Goal: Task Accomplishment & Management: Use online tool/utility

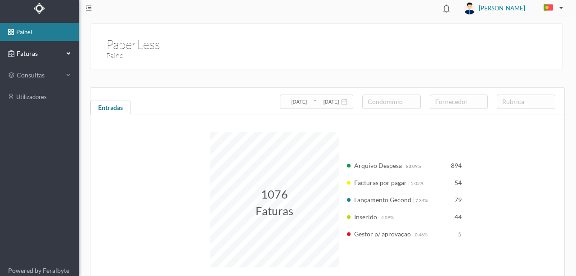
click at [23, 55] on span "Faturas" at bounding box center [39, 53] width 50 height 9
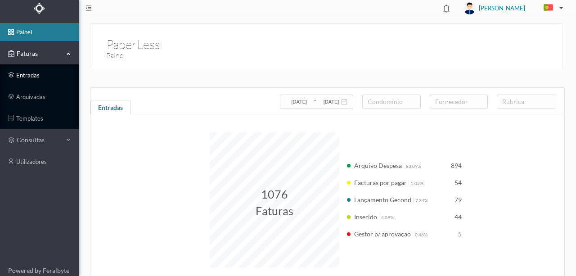
click at [25, 78] on link "entradas" at bounding box center [39, 75] width 79 height 18
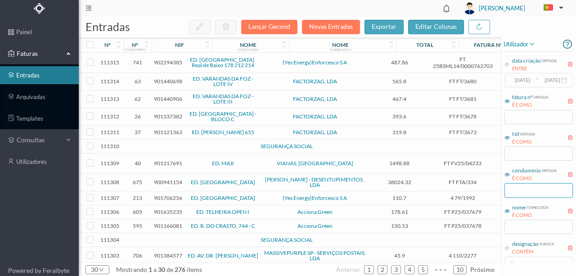
click at [512, 190] on input "text" at bounding box center [539, 190] width 68 height 14
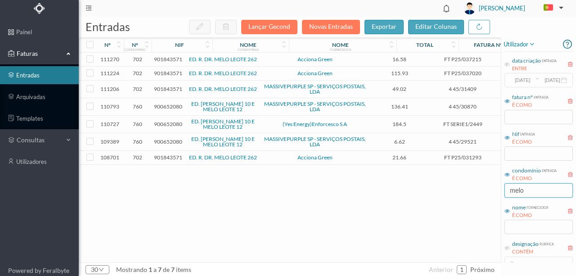
type input "melo"
click at [37, 97] on link "arquivadas" at bounding box center [39, 97] width 79 height 18
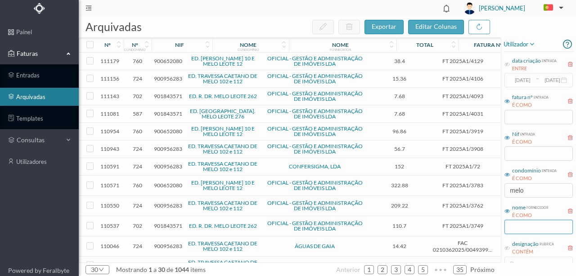
click at [520, 233] on input "text" at bounding box center [539, 227] width 68 height 14
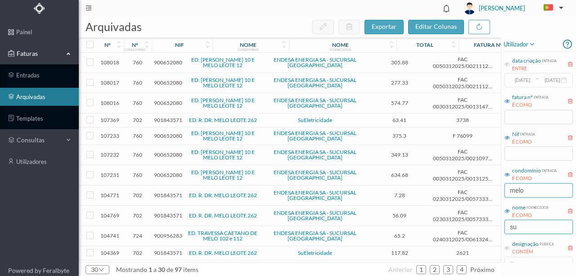
type input "su"
click at [531, 187] on input "melo" at bounding box center [539, 190] width 68 height 14
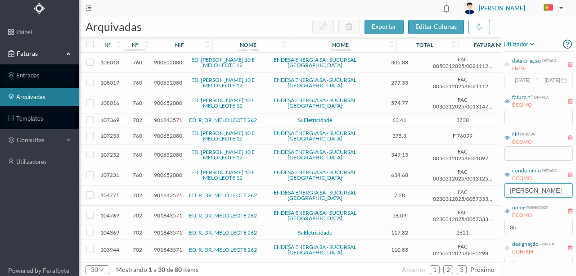
type input "[PERSON_NAME]"
click at [209, 118] on link "ED. R. DR. MELO LEOTE 262" at bounding box center [223, 120] width 68 height 7
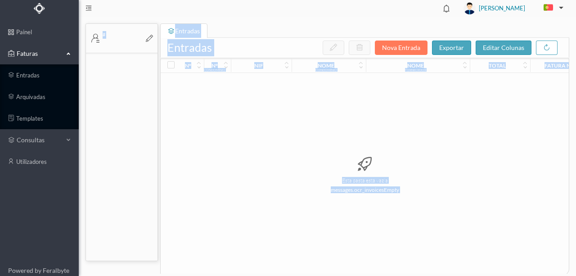
click at [209, 118] on div "nº nº condomínio nif nome condomínio nome fornecedor total fatura nº designação…" at bounding box center [365, 166] width 408 height 217
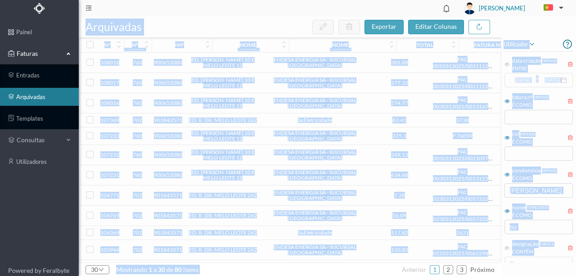
click at [210, 118] on link "ED. R. DR. MELO LEOTE 262" at bounding box center [223, 120] width 68 height 7
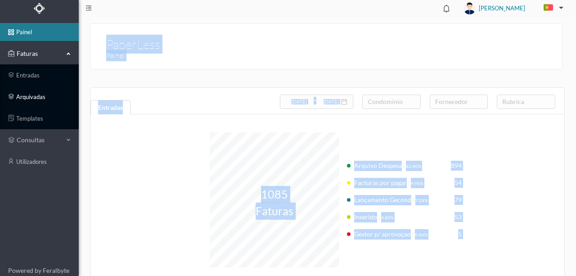
click at [29, 97] on link "arquivadas" at bounding box center [39, 97] width 79 height 18
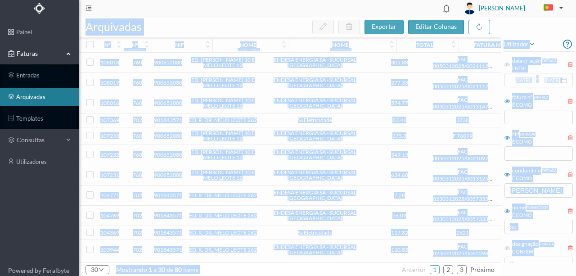
click at [164, 118] on span "901843571" at bounding box center [168, 120] width 28 height 7
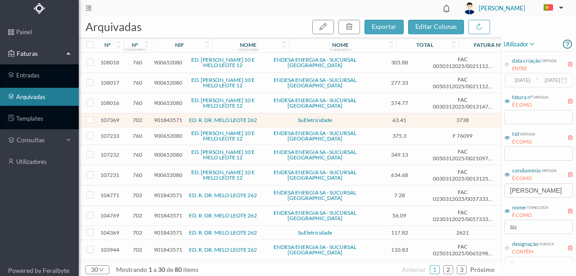
click at [167, 120] on span "901843571" at bounding box center [168, 120] width 28 height 7
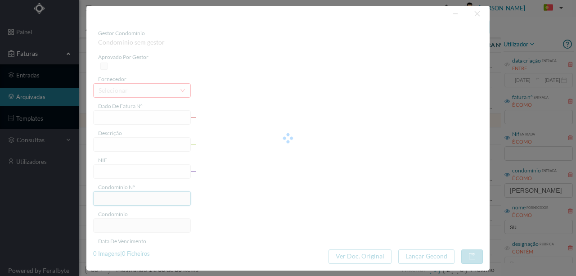
type input "3738"
type input "262 (17.06.2025 a 20.07.2025)"
type input "901843571"
type input "2025-07-23"
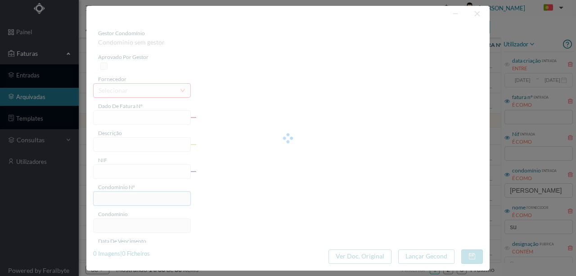
type input "2025-08-07"
type input "63.41"
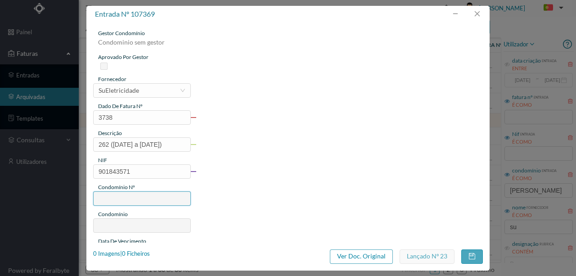
type input "702"
type input "ED. R. DR. MELO LEOTE 262"
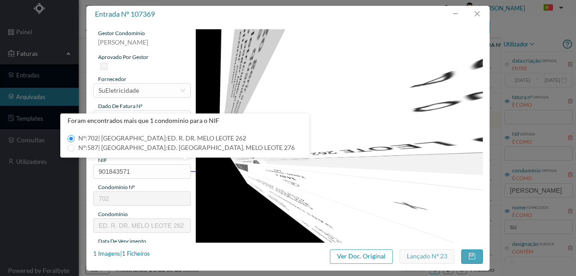
click at [336, 215] on img at bounding box center [340, 232] width 288 height 406
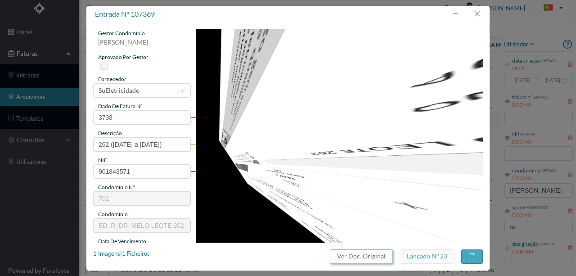
click at [351, 256] on button "Ver Doc. Original" at bounding box center [361, 256] width 63 height 14
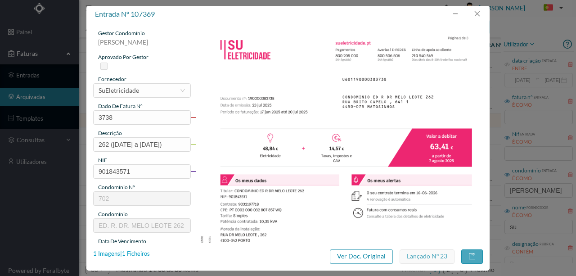
click at [140, 252] on div "1 Imagens | 1 Ficheiros" at bounding box center [121, 253] width 57 height 9
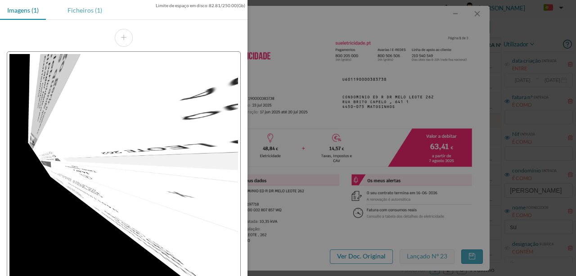
click at [82, 9] on div "Ficheiros (1)" at bounding box center [84, 10] width 49 height 20
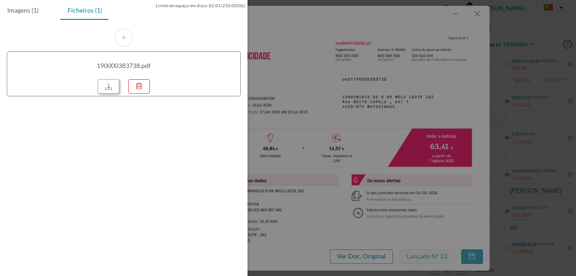
click at [112, 87] on link at bounding box center [109, 86] width 22 height 14
click at [285, 33] on div at bounding box center [288, 138] width 576 height 276
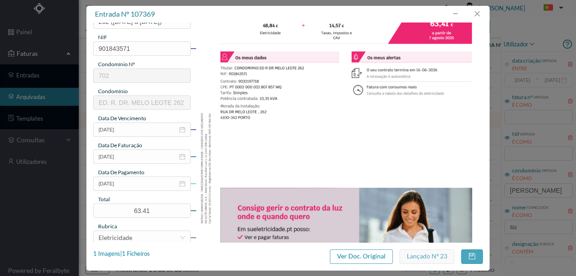
scroll to position [63, 0]
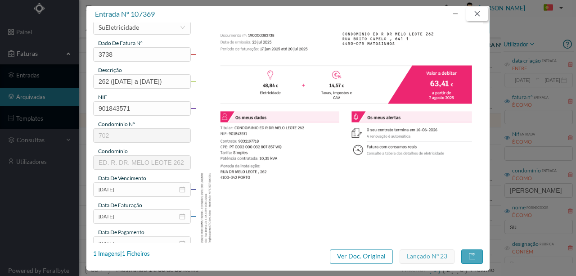
drag, startPoint x: 482, startPoint y: 14, endPoint x: 170, endPoint y: 116, distance: 328.2
click at [481, 14] on button "button" at bounding box center [477, 14] width 22 height 14
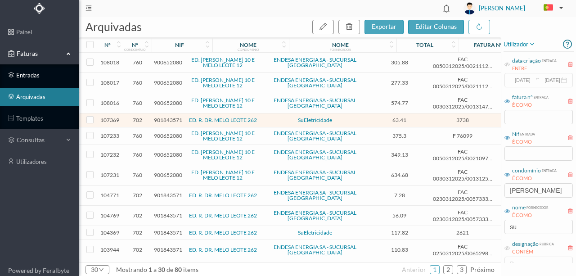
click at [27, 77] on link "entradas" at bounding box center [39, 75] width 79 height 18
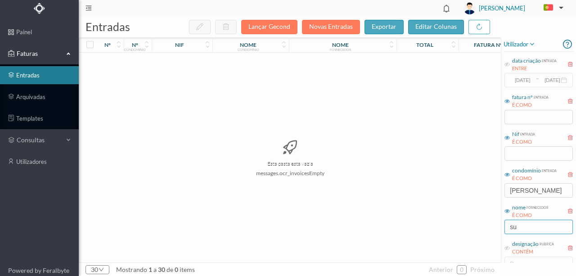
drag, startPoint x: 532, startPoint y: 226, endPoint x: 423, endPoint y: 218, distance: 109.2
click at [441, 223] on div "entradas Lançar Gecond Novas Entradas exportar editar colunas nº nº condomínio …" at bounding box center [327, 146] width 497 height 259
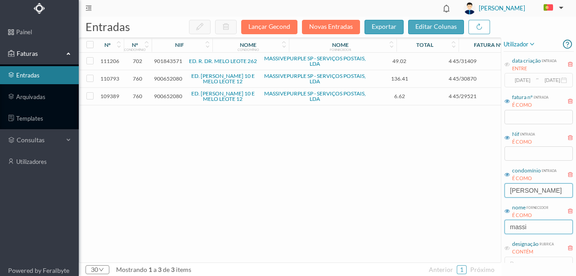
type input "massi"
drag, startPoint x: 540, startPoint y: 187, endPoint x: 485, endPoint y: 189, distance: 55.0
click at [484, 189] on div "entradas Lançar Gecond Novas Entradas exportar editar colunas nº nº condomínio …" at bounding box center [327, 146] width 497 height 259
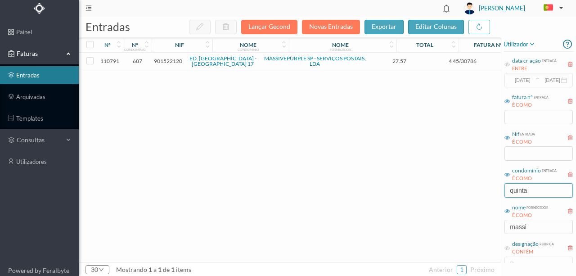
type input "quinta"
click at [174, 62] on span "901522120" at bounding box center [168, 61] width 28 height 7
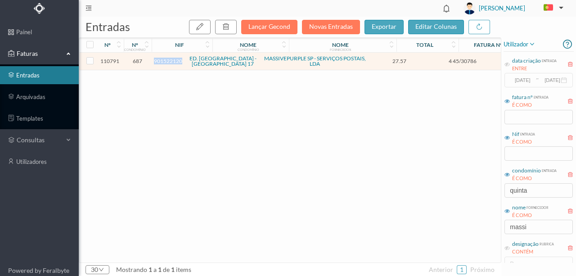
click at [174, 62] on span "901522120" at bounding box center [168, 61] width 28 height 7
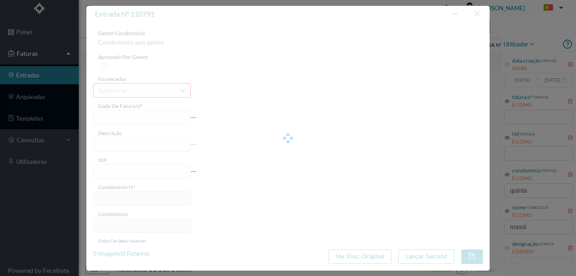
type input "4 45/30786"
type input "Serviço Envio Correio"
type input "901522120"
type input "2025-08-03"
type input "2025-08-31"
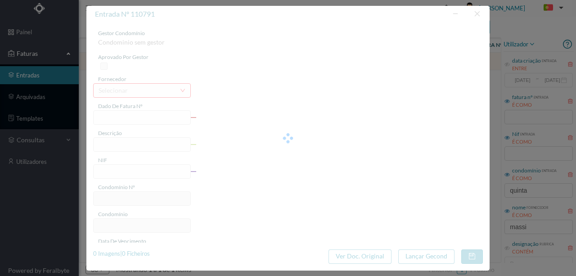
type input "2025-08-03"
type input "27.57"
type input "687"
type input "ED. QUINTA SECA - TEIXEIRA PASCOAES 17"
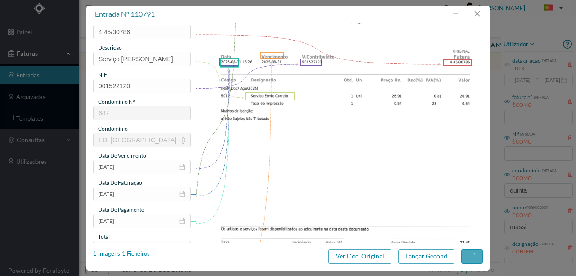
scroll to position [120, 0]
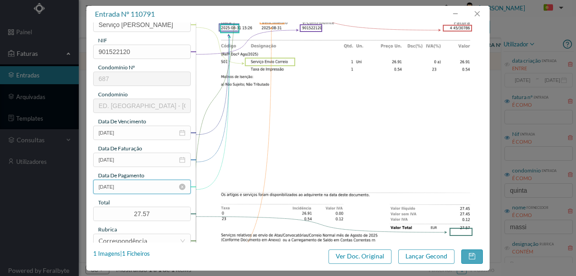
click at [138, 187] on input "2025-08-03" at bounding box center [142, 187] width 98 height 14
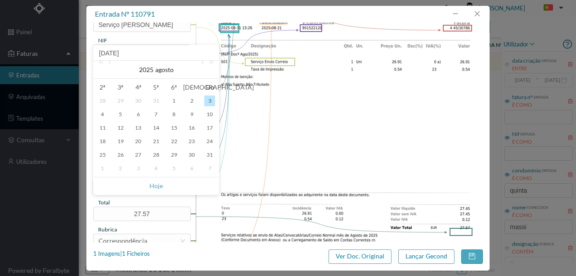
click at [161, 186] on link "Hoje" at bounding box center [156, 185] width 14 height 17
type input "2025-09-08"
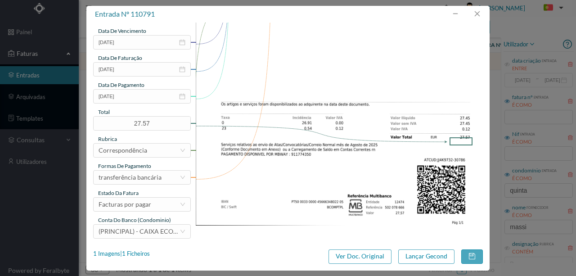
scroll to position [213, 0]
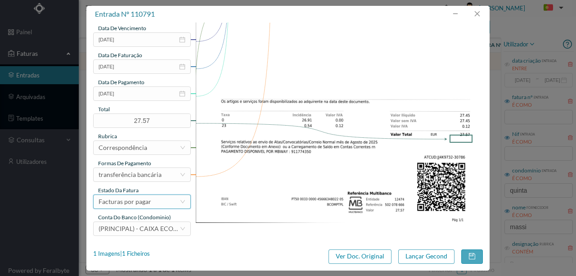
drag, startPoint x: 133, startPoint y: 202, endPoint x: 139, endPoint y: 203, distance: 5.9
click at [133, 202] on div "Facturas por pagar" at bounding box center [125, 202] width 53 height 14
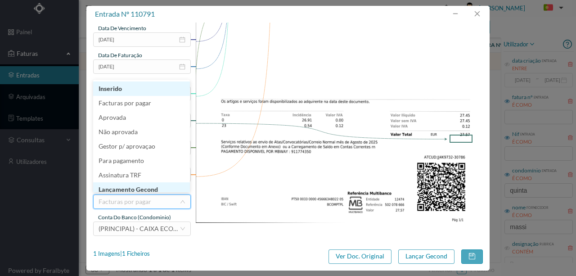
scroll to position [5, 0]
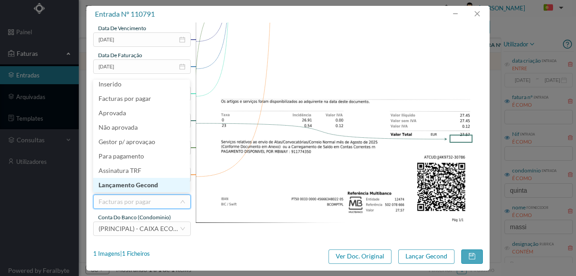
click at [130, 184] on li "Lançamento Gecond" at bounding box center [141, 185] width 97 height 14
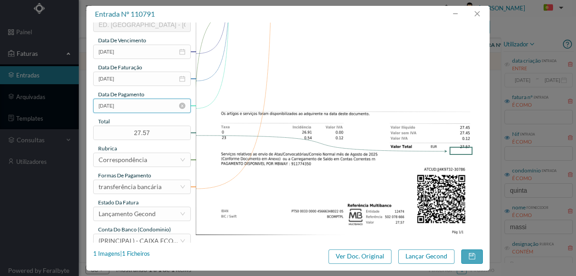
scroll to position [213, 0]
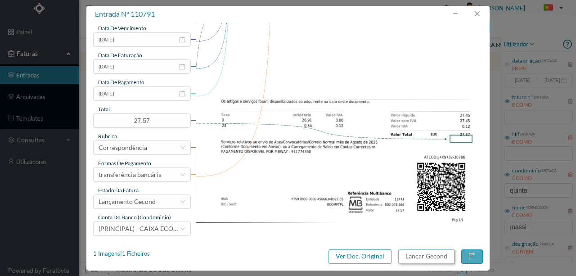
click at [442, 257] on button "Lançar Gecond" at bounding box center [426, 256] width 56 height 14
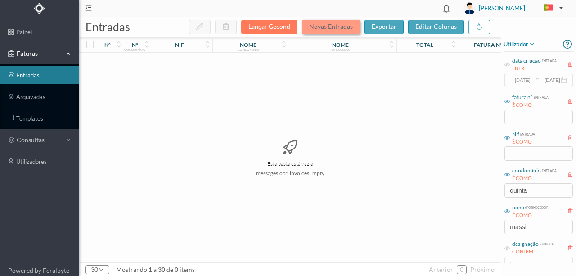
click at [345, 26] on button "Novas Entradas" at bounding box center [331, 27] width 58 height 14
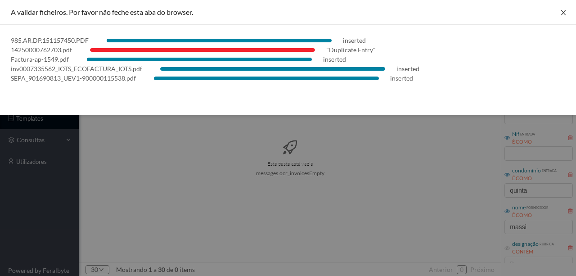
click at [562, 12] on icon "icon: close" at bounding box center [563, 12] width 7 height 7
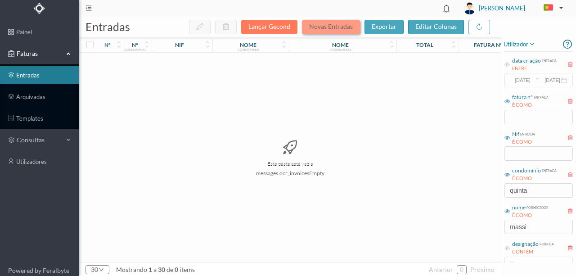
click at [319, 27] on button "Novas Entradas" at bounding box center [331, 27] width 58 height 14
drag, startPoint x: 536, startPoint y: 229, endPoint x: 455, endPoint y: 227, distance: 80.6
click at [466, 230] on div "entradas Lançar Gecond Novas Entradas exportar editar colunas nº nº condomínio …" at bounding box center [327, 146] width 497 height 259
drag, startPoint x: 537, startPoint y: 190, endPoint x: 462, endPoint y: 189, distance: 75.2
click at [462, 189] on div "entradas Lançar Gecond Novas Entradas exportar editar colunas nº nº condomínio …" at bounding box center [327, 146] width 497 height 259
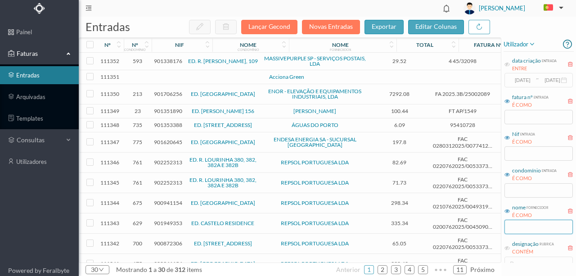
click at [512, 227] on input "text" at bounding box center [539, 227] width 68 height 14
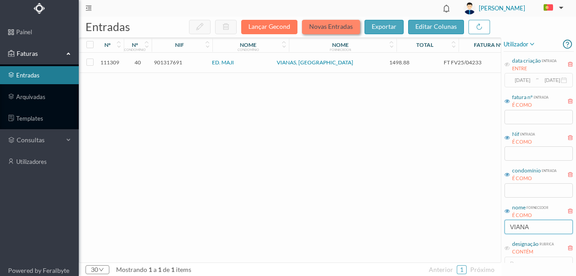
type input "VIANA"
click at [339, 28] on button "Novas Entradas" at bounding box center [331, 27] width 58 height 14
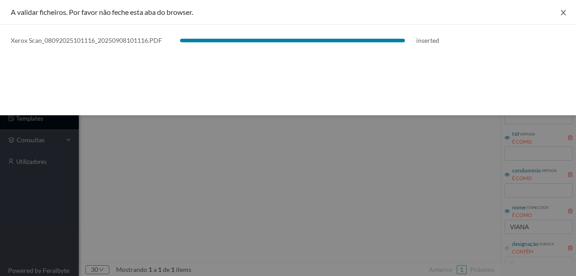
drag, startPoint x: 562, startPoint y: 13, endPoint x: 558, endPoint y: 16, distance: 5.1
click at [562, 13] on icon "icon: close" at bounding box center [563, 12] width 7 height 7
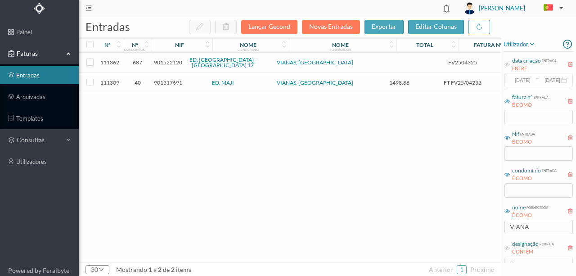
click at [236, 150] on div "111362 687 901522120 ED. QUINTA SECA - TEIXEIRA PASCOAES 17 VIANAS, SA FV250432…" at bounding box center [343, 158] width 529 height 210
click at [168, 63] on span "901522120" at bounding box center [168, 62] width 28 height 7
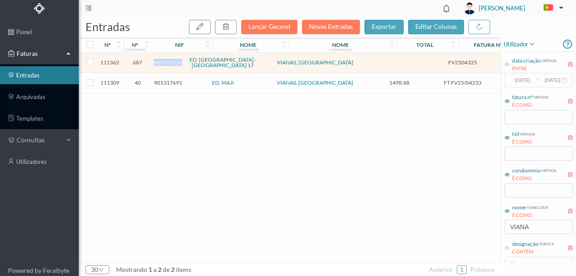
click at [168, 63] on span "901522120" at bounding box center [168, 62] width 28 height 7
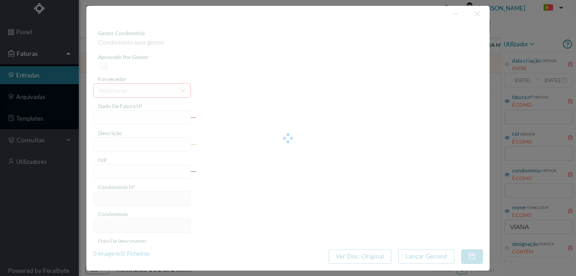
type input "FV2504325"
type input "Manutenção de extintores"
type input "901522120"
type input "2025-09-05"
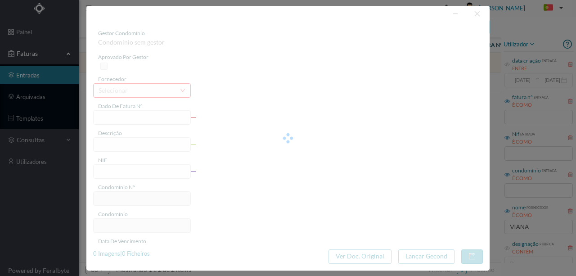
type input "2025-09-05"
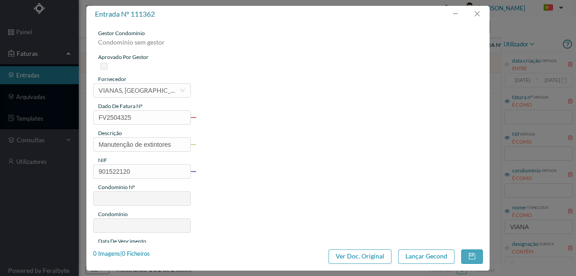
type input "687"
type input "ED. QUINTA SECA - TEIXEIRA PASCOAES 17"
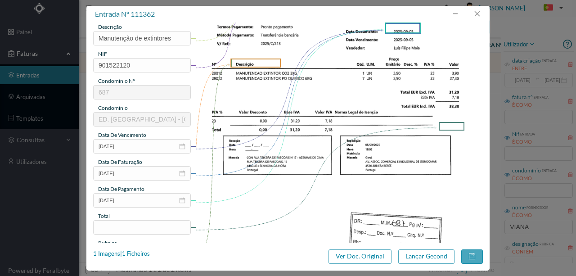
scroll to position [150, 0]
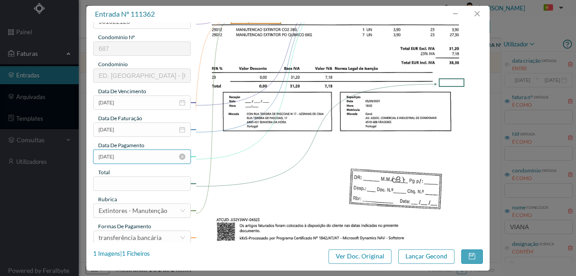
click at [143, 158] on input "2025-09-05" at bounding box center [142, 156] width 98 height 14
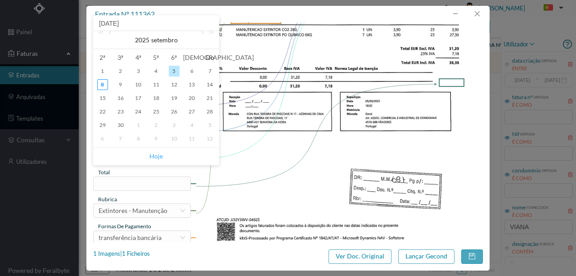
click at [157, 157] on link "Hoje" at bounding box center [156, 156] width 14 height 17
type input "2025-09-08"
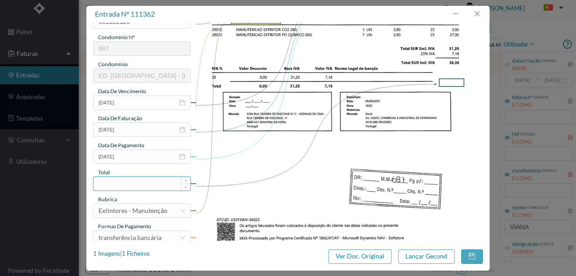
click at [125, 184] on input at bounding box center [142, 184] width 97 height 14
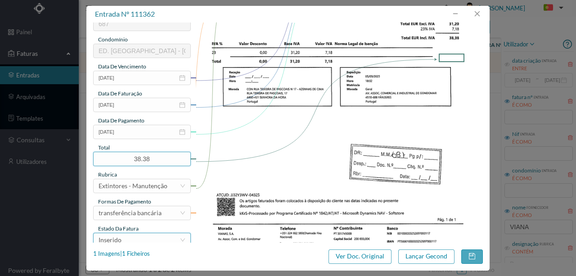
scroll to position [213, 0]
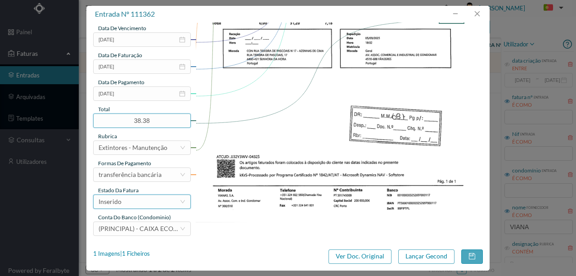
type input "38.38"
click at [134, 205] on div "Inserido" at bounding box center [139, 202] width 81 height 14
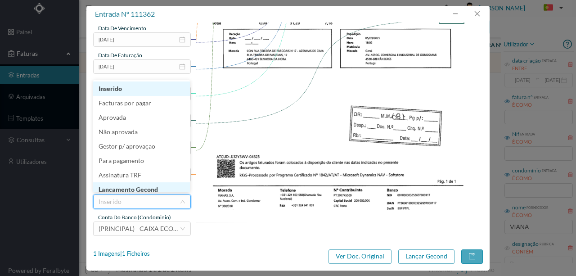
scroll to position [5, 0]
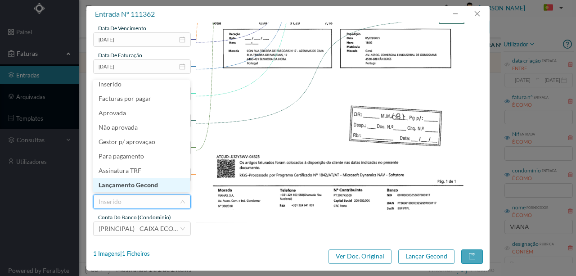
click at [130, 185] on li "Lançamento Gecond" at bounding box center [141, 185] width 97 height 14
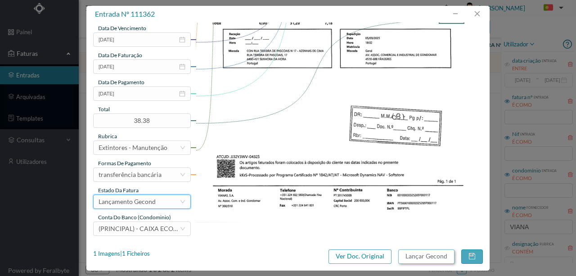
click at [426, 255] on button "Lançar Gecond" at bounding box center [426, 256] width 56 height 14
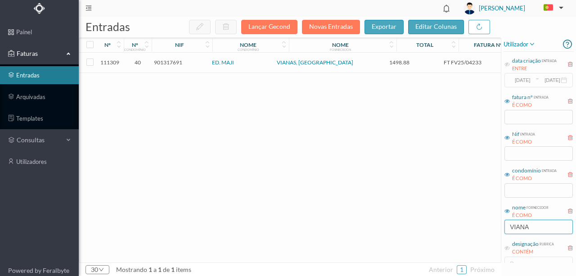
drag, startPoint x: 538, startPoint y: 226, endPoint x: 494, endPoint y: 229, distance: 44.2
click at [495, 229] on div "entradas Lançar Gecond Novas Entradas exportar editar colunas nº nº condomínio …" at bounding box center [327, 146] width 497 height 259
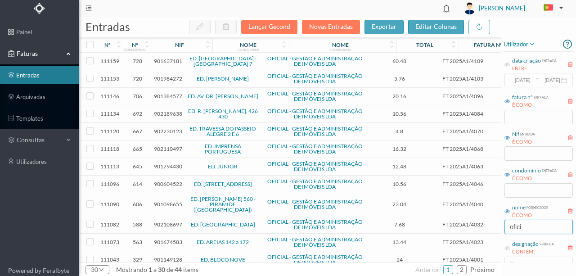
type input "OFICIAL"
click at [517, 194] on input "text" at bounding box center [539, 190] width 68 height 14
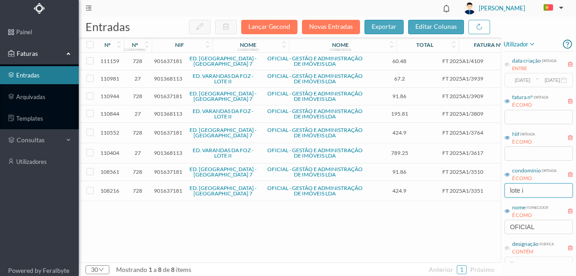
type input "lote ii"
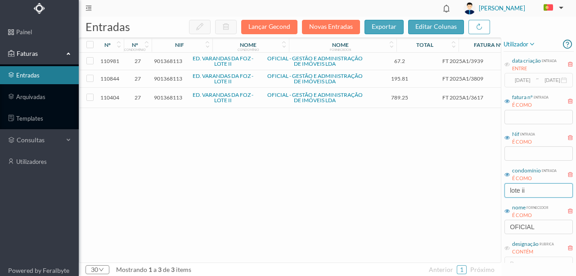
drag, startPoint x: 538, startPoint y: 191, endPoint x: 491, endPoint y: 189, distance: 47.3
click at [492, 189] on div "entradas Lançar Gecond Novas Entradas exportar editar colunas nº nº condomínio …" at bounding box center [327, 146] width 497 height 259
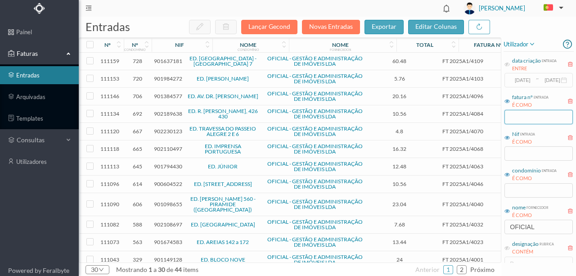
click at [512, 118] on input "text" at bounding box center [539, 117] width 68 height 14
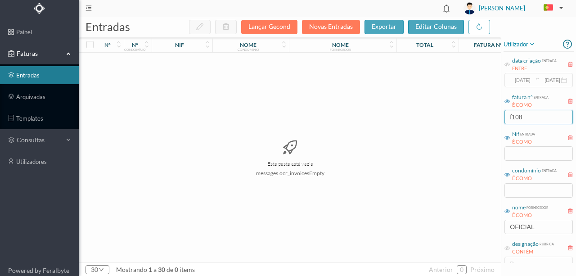
type input "f1080"
drag, startPoint x: 542, startPoint y: 120, endPoint x: 466, endPoint y: 119, distance: 75.2
click at [467, 119] on div "entradas Lançar Gecond Novas Entradas exportar editar colunas nº nº condomínio …" at bounding box center [327, 146] width 497 height 259
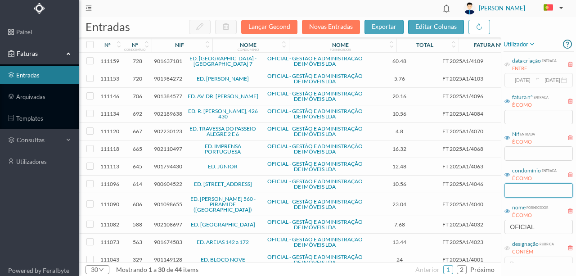
click at [515, 193] on input "text" at bounding box center [539, 190] width 68 height 14
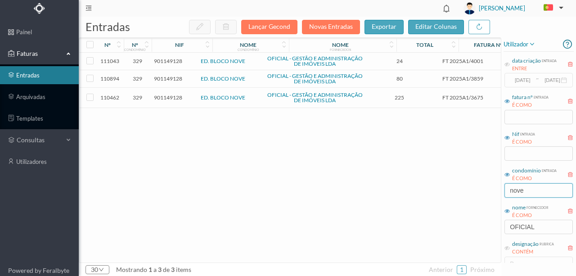
drag, startPoint x: 527, startPoint y: 188, endPoint x: 488, endPoint y: 191, distance: 38.8
click at [488, 191] on div "entradas Lançar Gecond Novas Entradas exportar editar colunas nº nº condomínio …" at bounding box center [327, 146] width 497 height 259
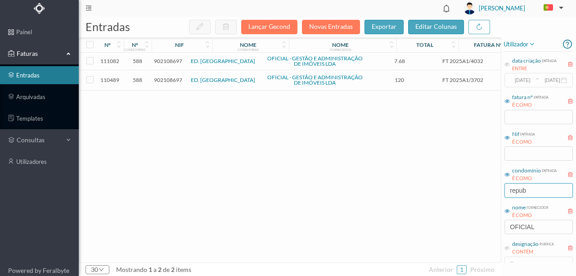
drag, startPoint x: 533, startPoint y: 192, endPoint x: 424, endPoint y: 190, distance: 109.4
click at [429, 190] on div "entradas Lançar Gecond Novas Entradas exportar editar colunas nº nº condomínio …" at bounding box center [327, 146] width 497 height 259
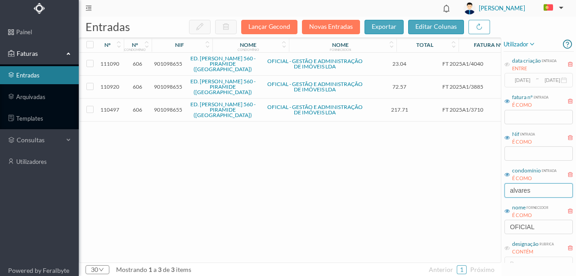
drag, startPoint x: 536, startPoint y: 189, endPoint x: 471, endPoint y: 197, distance: 65.3
click at [471, 197] on div "entradas Lançar Gecond Novas Entradas exportar editar colunas nº nº condomínio …" at bounding box center [327, 146] width 497 height 259
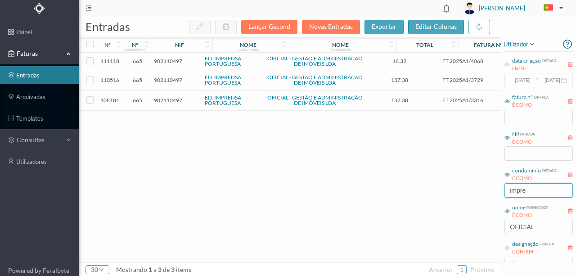
drag, startPoint x: 539, startPoint y: 190, endPoint x: 467, endPoint y: 189, distance: 72.0
click at [467, 189] on div "entradas Lançar Gecond Novas Entradas exportar editar colunas nº nº condomínio …" at bounding box center [327, 146] width 497 height 259
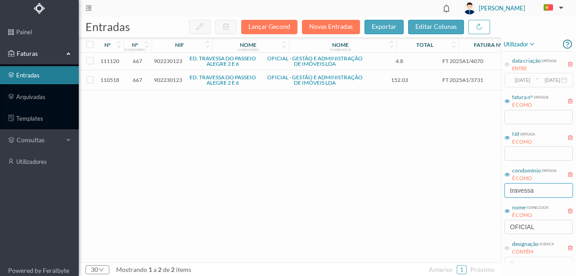
drag, startPoint x: 546, startPoint y: 190, endPoint x: 458, endPoint y: 200, distance: 87.9
click at [459, 200] on div "entradas Lançar Gecond Novas Entradas exportar editar colunas nº nº condomínio …" at bounding box center [327, 146] width 497 height 259
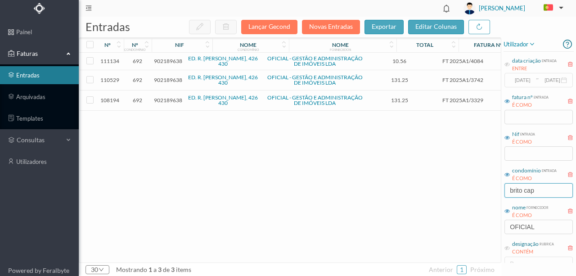
drag, startPoint x: 545, startPoint y: 188, endPoint x: 458, endPoint y: 189, distance: 86.9
click at [459, 189] on div "entradas Lançar Gecond Novas Entradas exportar editar colunas nº nº condomínio …" at bounding box center [327, 146] width 497 height 259
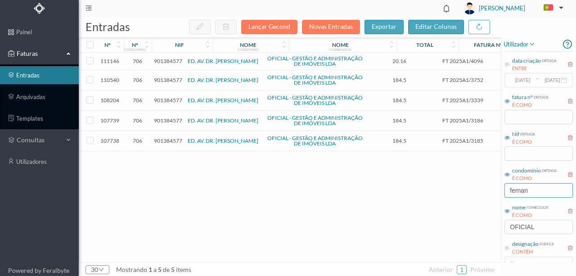
scroll to position [0, 2]
drag, startPoint x: 545, startPoint y: 189, endPoint x: 460, endPoint y: 198, distance: 85.1
click at [461, 198] on div "entradas Lançar Gecond Novas Entradas exportar editar colunas nº nº condomínio …" at bounding box center [327, 146] width 497 height 259
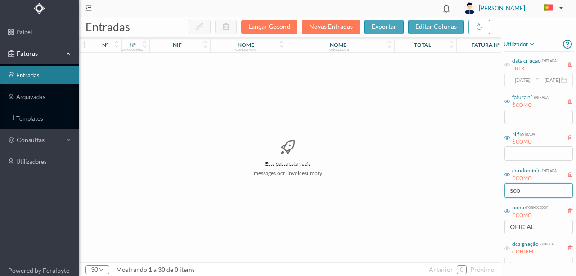
drag, startPoint x: 500, startPoint y: 192, endPoint x: 448, endPoint y: 199, distance: 52.2
click at [472, 192] on div "entradas Lançar Gecond Novas Entradas exportar editar colunas nº nº condomínio …" at bounding box center [327, 146] width 497 height 259
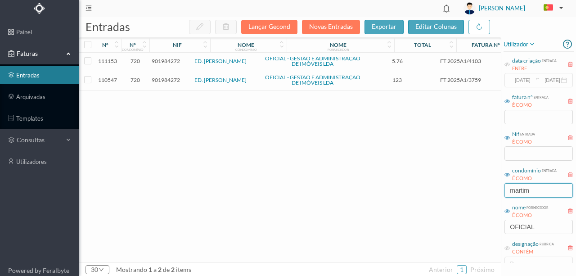
drag, startPoint x: 536, startPoint y: 192, endPoint x: 448, endPoint y: 192, distance: 87.3
click at [459, 191] on div "entradas Lançar Gecond Novas Entradas exportar editar colunas nº nº condomínio …" at bounding box center [327, 146] width 497 height 259
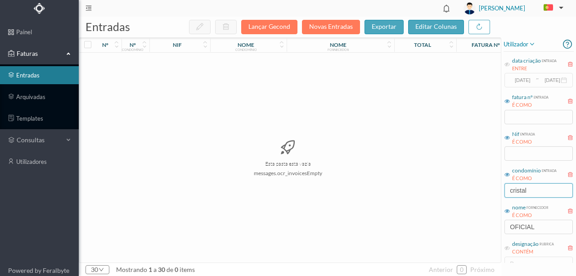
drag, startPoint x: 538, startPoint y: 191, endPoint x: 468, endPoint y: 190, distance: 70.2
click at [471, 194] on div "entradas Lançar Gecond Novas Entradas exportar editar colunas nº nº condomínio …" at bounding box center [327, 146] width 497 height 259
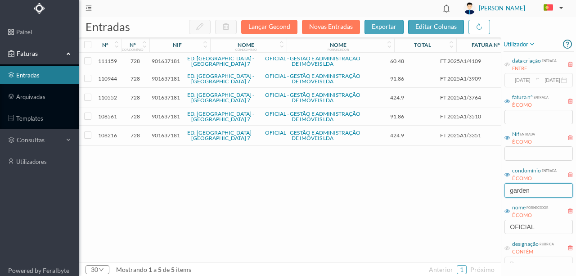
type input "garden"
click at [165, 136] on span "901637181" at bounding box center [166, 135] width 28 height 7
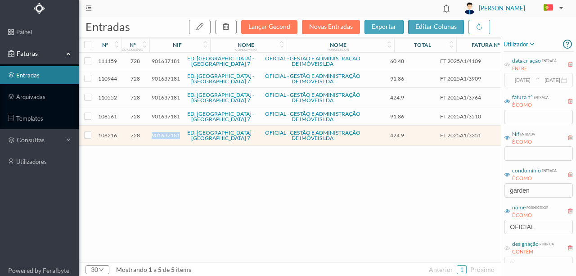
click at [165, 136] on span "901637181" at bounding box center [166, 135] width 28 height 7
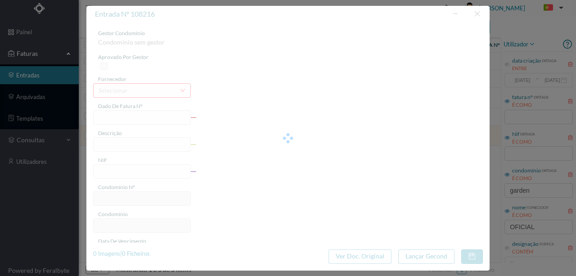
type input "FT 2025A1/3351"
type input "HONORARIOS Agosto de 2025"
type input "901637181"
type input "31-08-2025"
type input "2025-08-01"
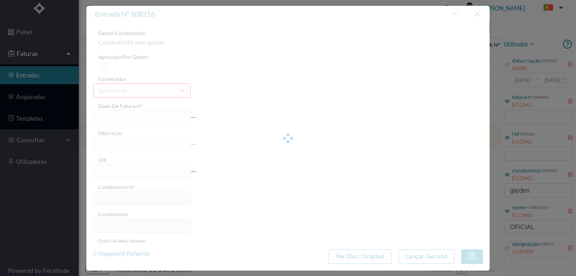
type input "2025-08-01"
type input "424.90"
type input "728"
type input "ED. [GEOGRAPHIC_DATA] - [GEOGRAPHIC_DATA] 7"
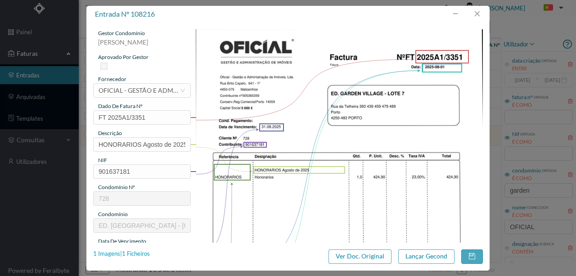
click at [136, 253] on div "1 Imagens | 1 Ficheiros" at bounding box center [121, 253] width 57 height 9
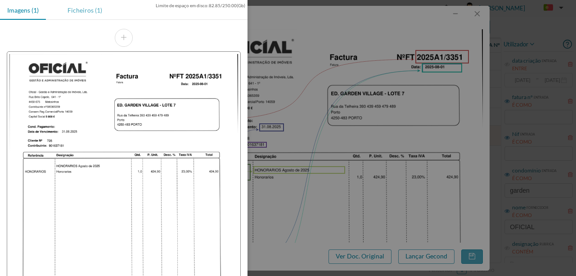
click at [91, 14] on div "Ficheiros (1)" at bounding box center [84, 10] width 49 height 20
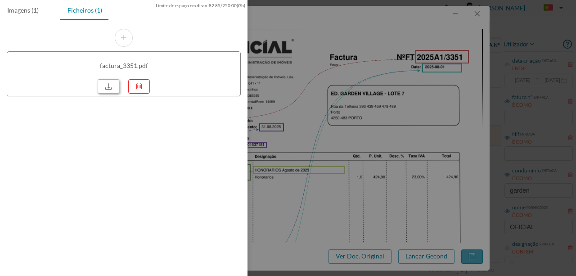
click at [113, 85] on link at bounding box center [109, 86] width 22 height 14
drag, startPoint x: 317, startPoint y: 136, endPoint x: 521, endPoint y: 40, distance: 225.4
click at [318, 133] on div at bounding box center [288, 138] width 576 height 276
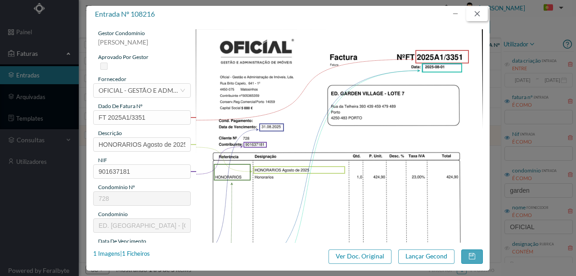
click at [479, 15] on button "button" at bounding box center [477, 14] width 22 height 14
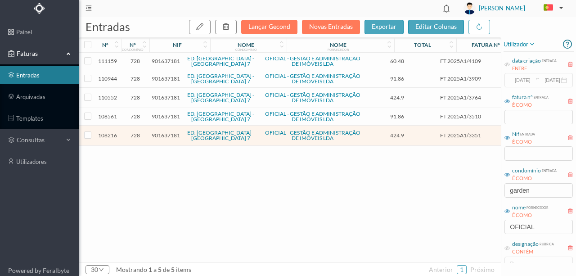
click at [168, 114] on span "901637181" at bounding box center [166, 116] width 28 height 7
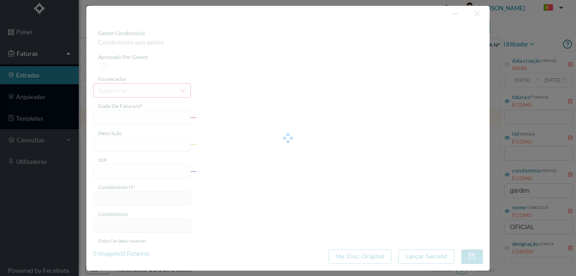
type input "FT 2025A1/3510"
type input "MANUTENÇÃO Agosto de 2025"
type input "901637181"
type input "01-09-2025"
type input "2025-08-02"
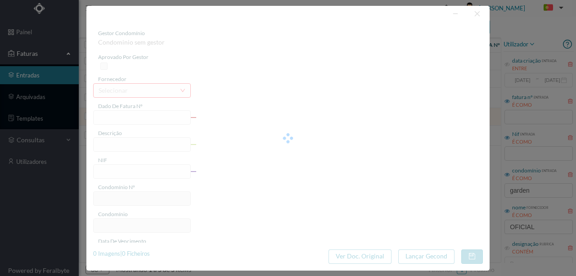
type input "2025-08-02"
type input "91.86"
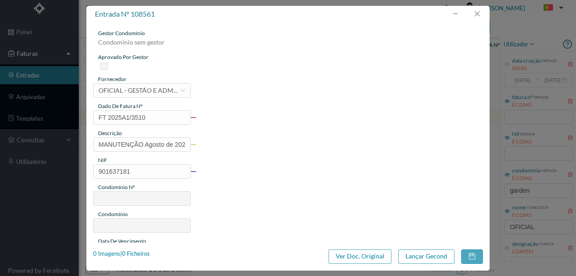
type input "728"
type input "ED. [GEOGRAPHIC_DATA] - [GEOGRAPHIC_DATA] 7"
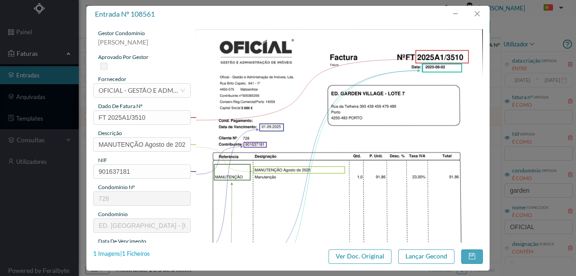
click at [147, 254] on div "1 Imagens | 1 Ficheiros" at bounding box center [121, 253] width 57 height 9
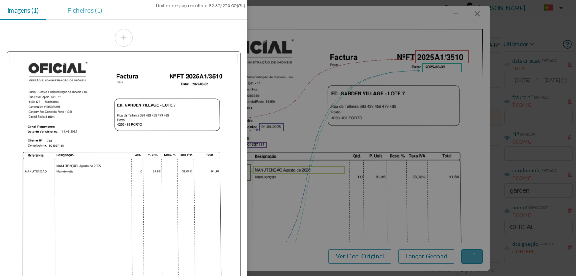
click at [78, 10] on div "Ficheiros (1)" at bounding box center [84, 10] width 49 height 20
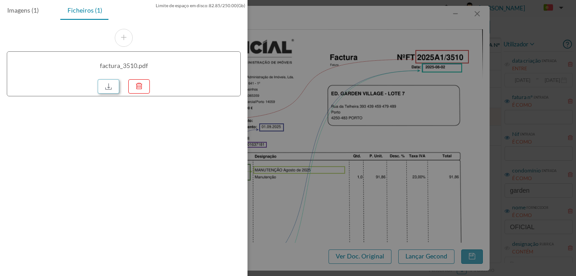
click at [106, 86] on link at bounding box center [109, 86] width 22 height 14
click at [381, 108] on div at bounding box center [288, 138] width 576 height 276
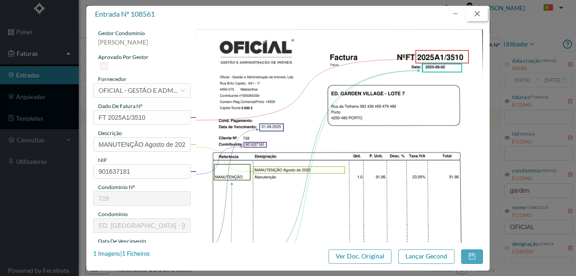
click at [479, 14] on button "button" at bounding box center [477, 14] width 22 height 14
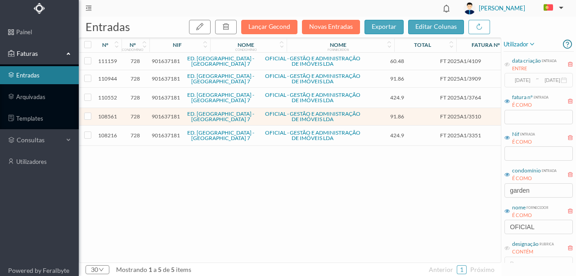
click at [169, 97] on span "901637181" at bounding box center [166, 97] width 28 height 7
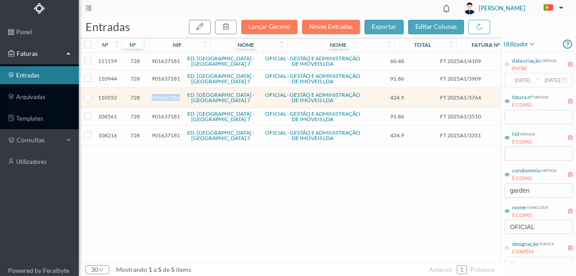
click at [169, 97] on span "901637181" at bounding box center [166, 97] width 28 height 7
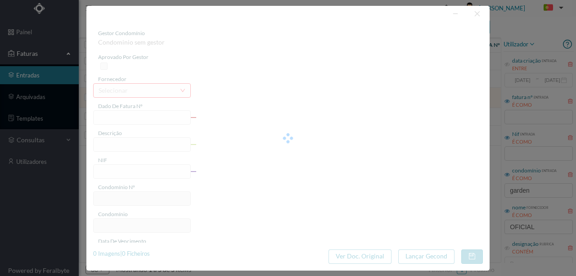
type input "FT 2025A1/3764"
type input "HONORARIOS Setembro de 2025"
type input "901637181"
type input "01-10-2025"
type input "2025-09-01"
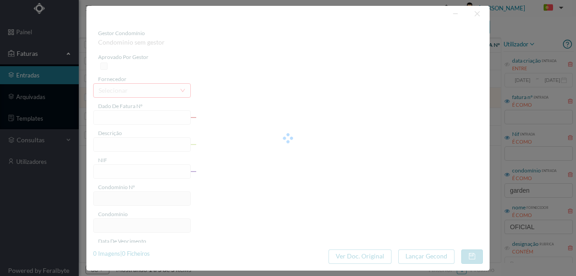
type input "2025-09-01"
type input "424.90"
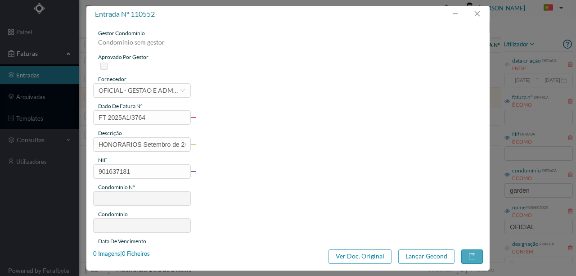
type input "728"
type input "ED. [GEOGRAPHIC_DATA] - [GEOGRAPHIC_DATA] 7"
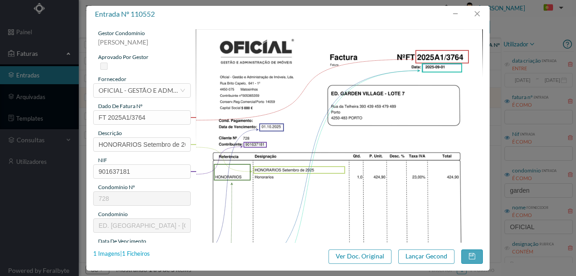
click at [140, 251] on div "1 Imagens | 1 Ficheiros" at bounding box center [121, 253] width 57 height 9
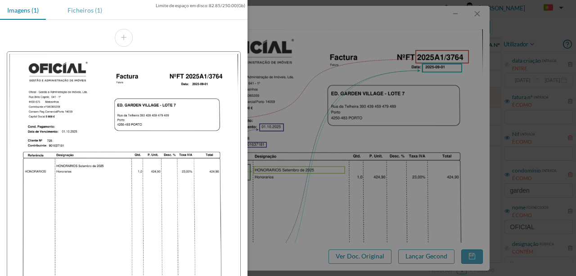
click at [84, 13] on div "Ficheiros (1)" at bounding box center [84, 10] width 49 height 20
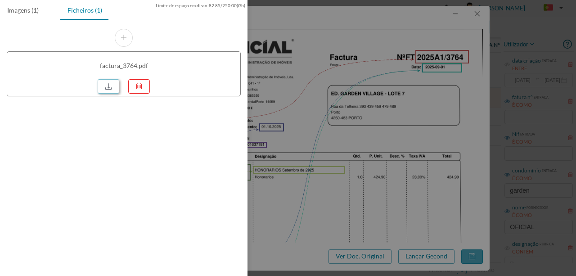
click at [105, 83] on link at bounding box center [109, 86] width 22 height 14
click at [308, 88] on div at bounding box center [288, 138] width 576 height 276
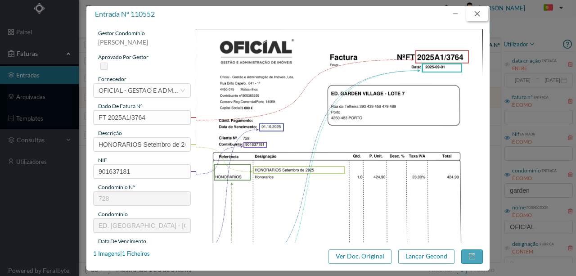
click at [479, 13] on button "button" at bounding box center [477, 14] width 22 height 14
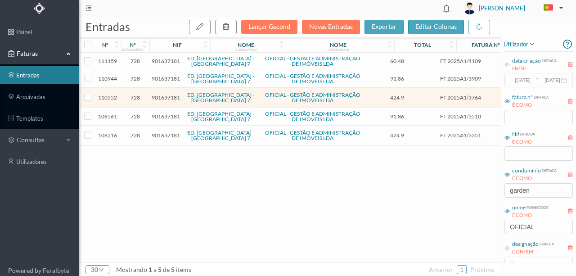
click at [167, 79] on span "901637181" at bounding box center [166, 78] width 28 height 7
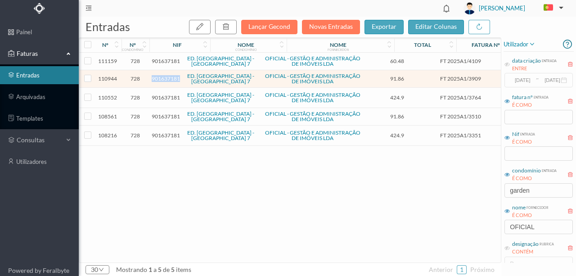
click at [167, 79] on span "901637181" at bounding box center [166, 78] width 28 height 7
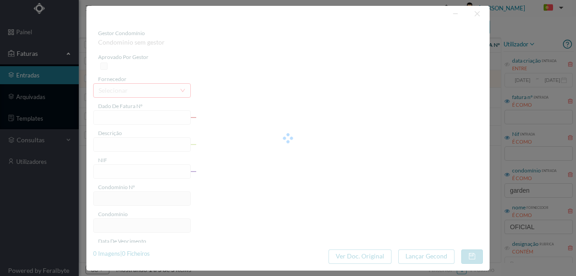
type input "FT 2025A1/3909"
type input "MANUTENÇÃO Setembro de 2025"
type input "901637181"
type input "02-10-2025"
type input "2025-09-02"
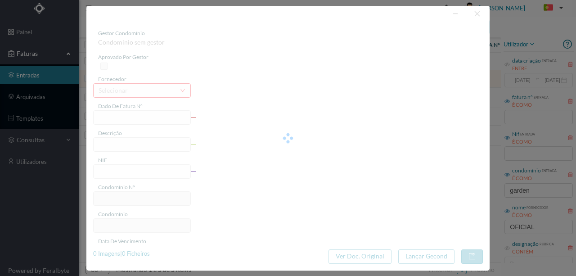
type input "2025-09-02"
type input "91.86"
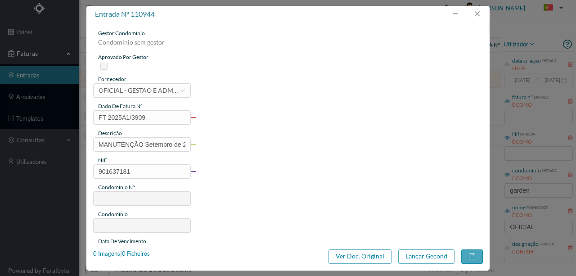
type input "728"
type input "ED. [GEOGRAPHIC_DATA] - [GEOGRAPHIC_DATA] 7"
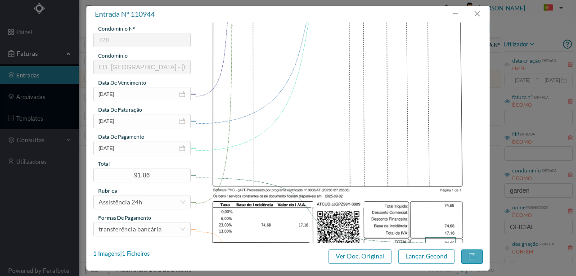
scroll to position [180, 0]
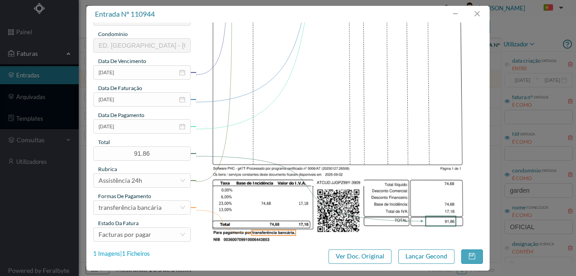
click at [142, 255] on div "1 Imagens | 1 Ficheiros" at bounding box center [121, 253] width 57 height 9
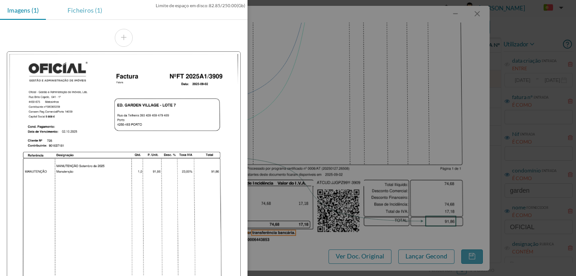
click at [89, 10] on div "Ficheiros (1)" at bounding box center [84, 10] width 49 height 20
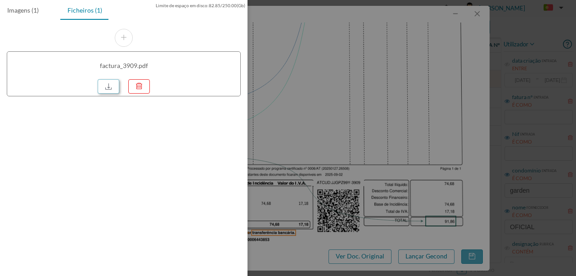
click at [113, 87] on link at bounding box center [109, 86] width 22 height 14
click at [385, 121] on div at bounding box center [288, 138] width 576 height 276
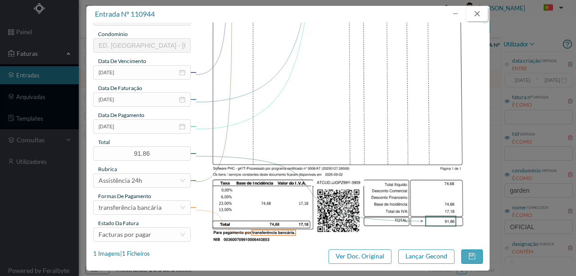
drag, startPoint x: 478, startPoint y: 15, endPoint x: 317, endPoint y: 70, distance: 169.7
click at [477, 15] on button "button" at bounding box center [477, 14] width 22 height 14
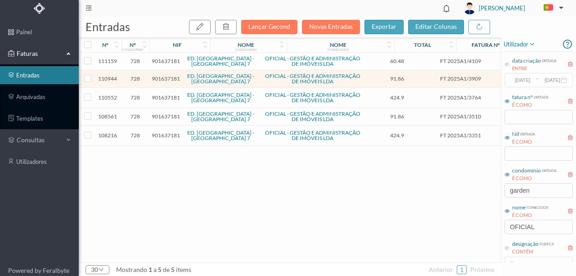
click at [162, 59] on span "901637181" at bounding box center [166, 61] width 28 height 7
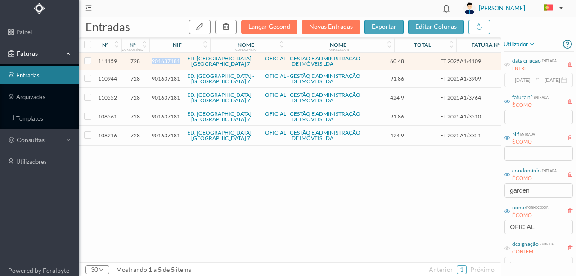
click at [162, 59] on span "901637181" at bounding box center [166, 61] width 28 height 7
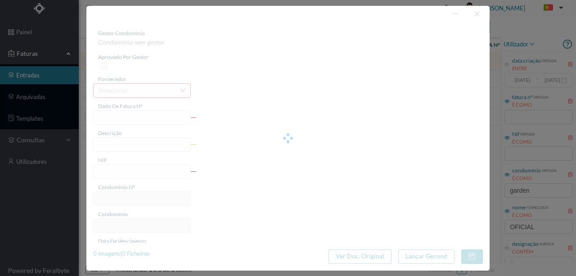
type input "FT 2025A1/4109"
type input "Expediente Geral 3º Trimestre"
type input "901637181"
type input "03-10-2025"
type input "[DATE]"
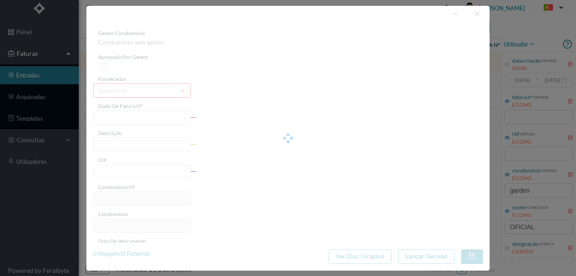
type input "[DATE]"
type input "60.48"
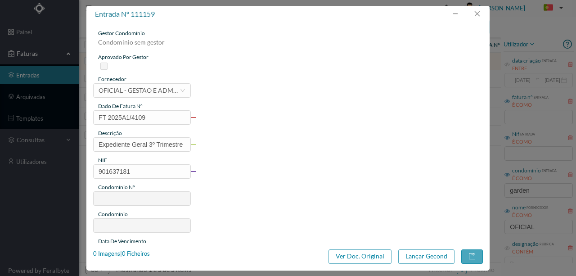
type input "728"
type input "ED. [GEOGRAPHIC_DATA] - [GEOGRAPHIC_DATA] 7"
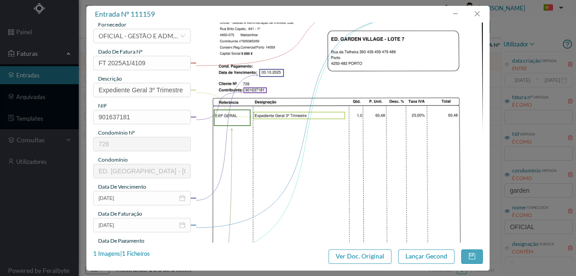
scroll to position [60, 0]
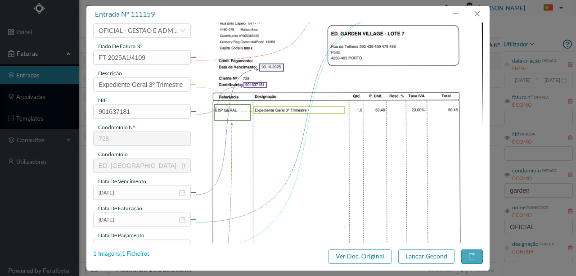
click at [136, 255] on div "1 Imagens | 1 Ficheiros" at bounding box center [121, 253] width 57 height 9
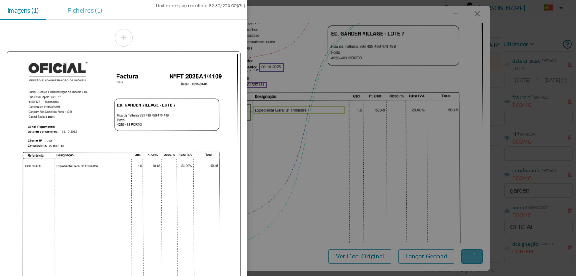
click at [84, 10] on div "Ficheiros (1)" at bounding box center [84, 10] width 49 height 20
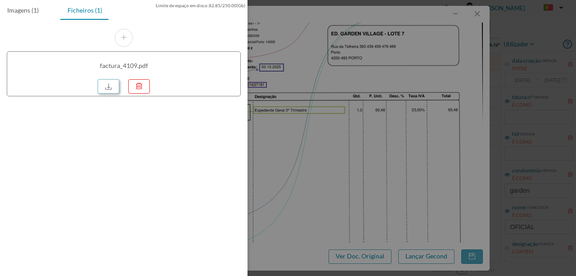
click at [108, 81] on link at bounding box center [109, 86] width 22 height 14
drag, startPoint x: 366, startPoint y: 62, endPoint x: 503, endPoint y: 7, distance: 147.2
click at [368, 55] on div at bounding box center [288, 138] width 576 height 276
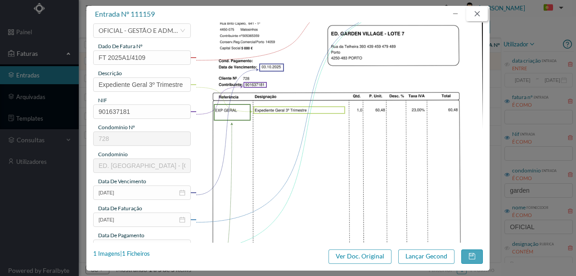
click at [479, 16] on button "button" at bounding box center [477, 14] width 22 height 14
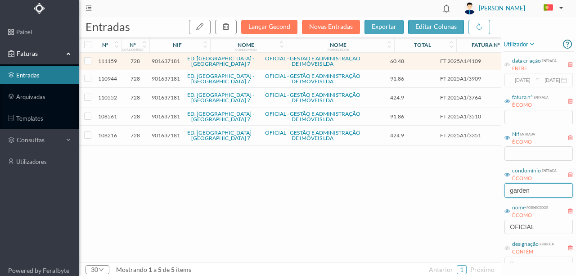
drag, startPoint x: 542, startPoint y: 193, endPoint x: 384, endPoint y: 190, distance: 158.9
click at [384, 190] on div "entradas Lançar Gecond Novas Entradas exportar editar colunas nº nº condomínio …" at bounding box center [327, 146] width 497 height 259
type input "m"
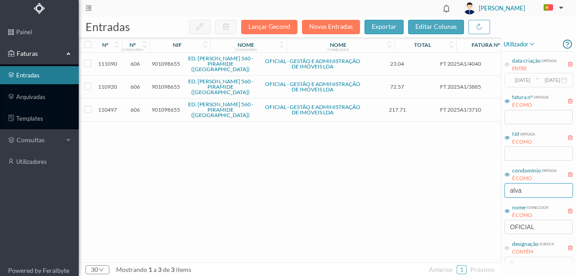
type input "alva"
click at [164, 106] on span "901098655" at bounding box center [166, 109] width 28 height 7
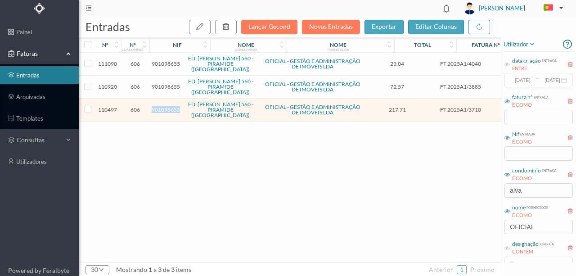
click at [164, 106] on span "901098655" at bounding box center [166, 109] width 28 height 7
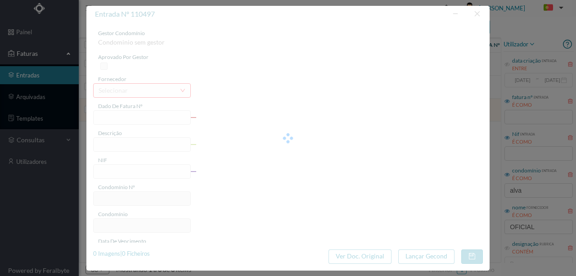
type input "FT 2025A1/3710"
type input "HONORARIOS Setembro de 2025"
type input "901098655"
type input "01-10-2025"
type input "2025-09-01"
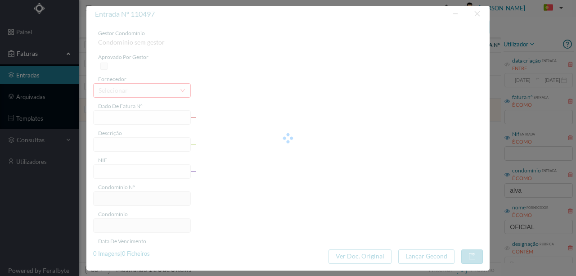
type input "[DATE]"
type input "217.71"
type input "606"
type input "ED. ALVARES CABRAL 560 - PIRAMIDE (VALONGO)"
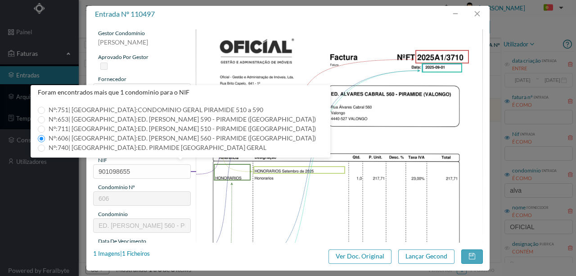
click at [253, 205] on img at bounding box center [340, 232] width 288 height 407
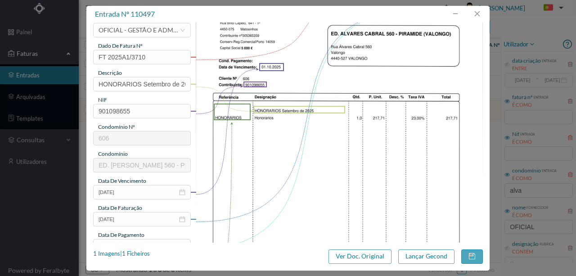
scroll to position [120, 0]
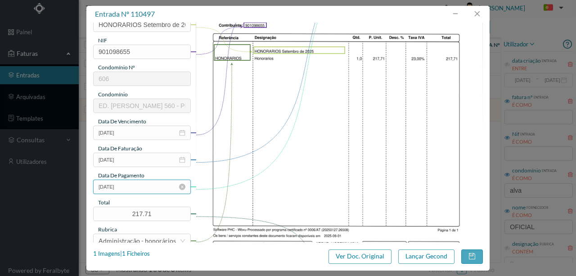
click at [143, 182] on input "[DATE]" at bounding box center [142, 187] width 98 height 14
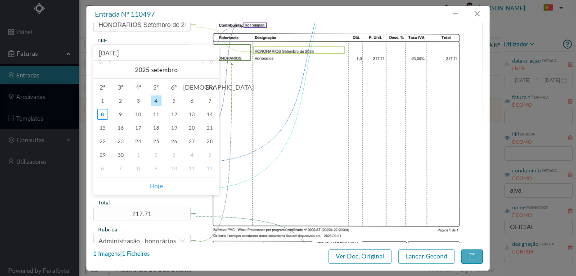
click at [156, 184] on link "Hoje" at bounding box center [156, 185] width 14 height 17
type input "2025-09-08"
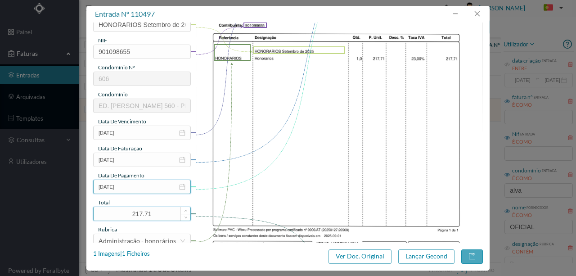
scroll to position [213, 0]
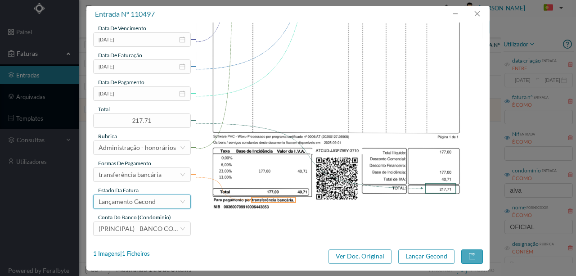
click at [140, 203] on div "Lançamento Gecond" at bounding box center [127, 202] width 57 height 14
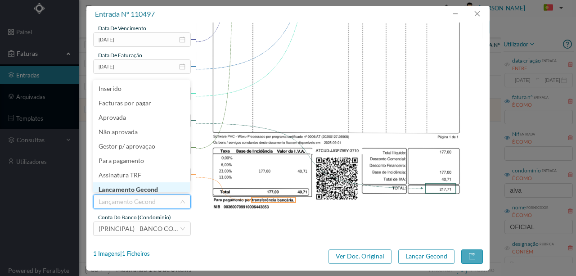
scroll to position [5, 0]
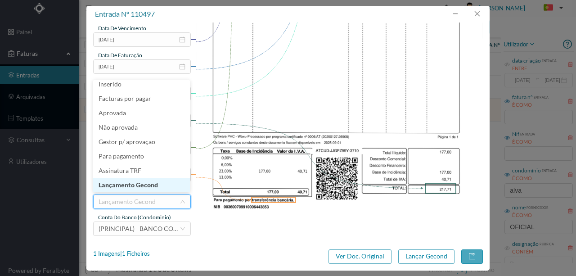
click at [142, 186] on li "Lançamento Gecond" at bounding box center [141, 185] width 97 height 14
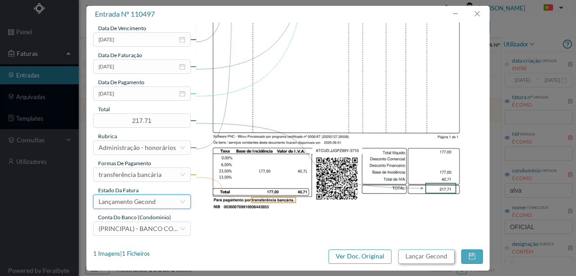
click at [421, 258] on button "Lançar Gecond" at bounding box center [426, 256] width 56 height 14
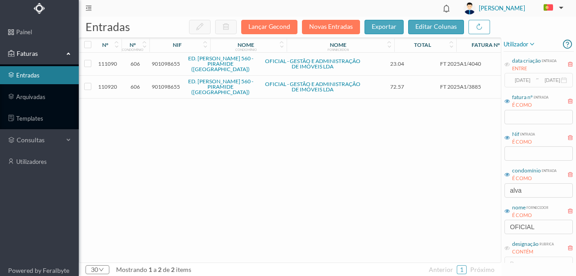
click at [164, 83] on span "901098655" at bounding box center [166, 86] width 28 height 7
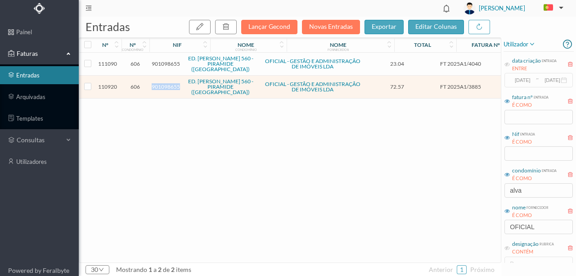
click at [164, 83] on span "901098655" at bounding box center [166, 86] width 28 height 7
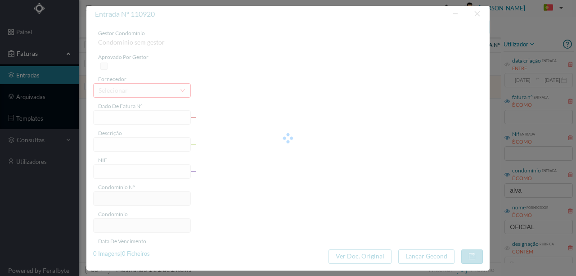
type input "FT 2025A1/3885"
type input "MANUTENÇÃO Setembro de 2025"
type input "901098655"
type input "02-10-2025"
type input "2025-09-02"
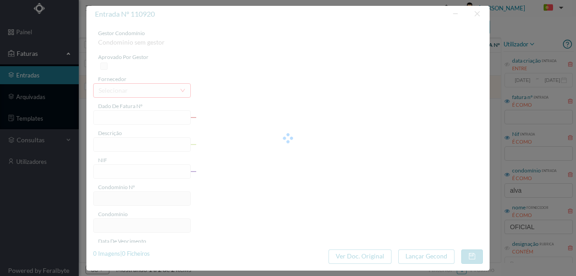
type input "[DATE]"
type input "72.57"
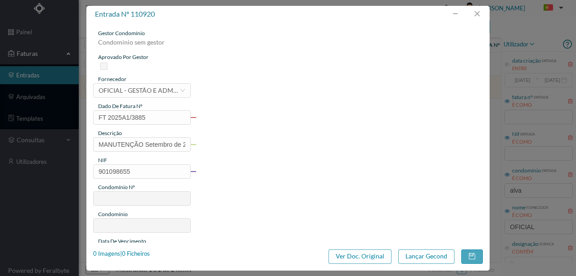
type input "606"
type input "ED. ALVARES CABRAL 560 - PIRAMIDE (VALONGO)"
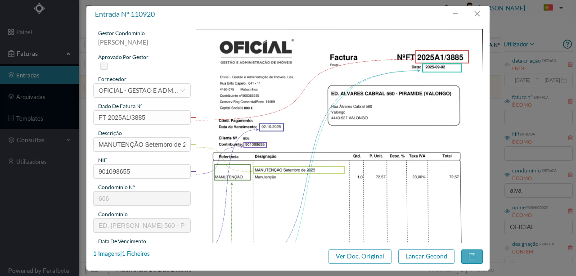
click at [331, 181] on img at bounding box center [340, 232] width 288 height 407
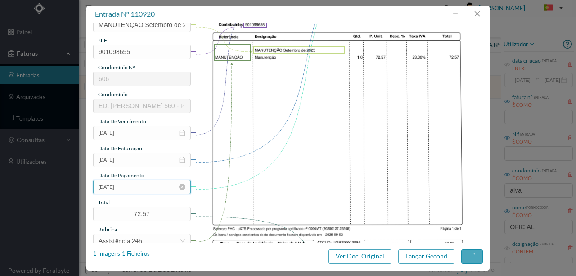
scroll to position [150, 0]
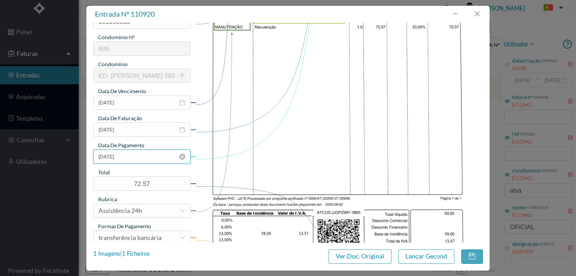
click at [149, 158] on input "[DATE]" at bounding box center [142, 156] width 98 height 14
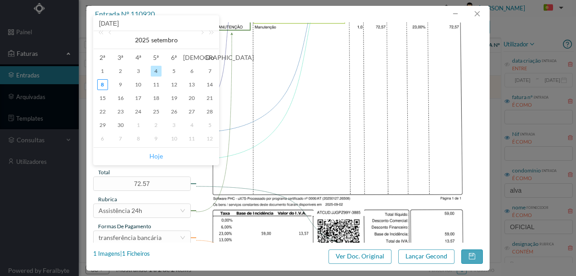
click at [158, 155] on link "Hoje" at bounding box center [156, 156] width 14 height 17
type input "2025-09-08"
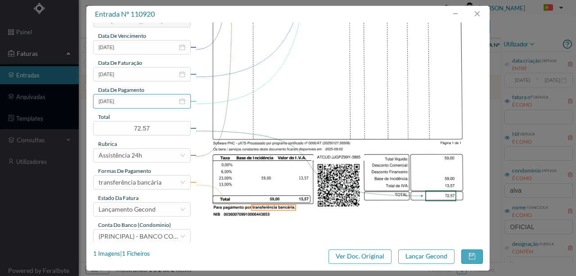
scroll to position [213, 0]
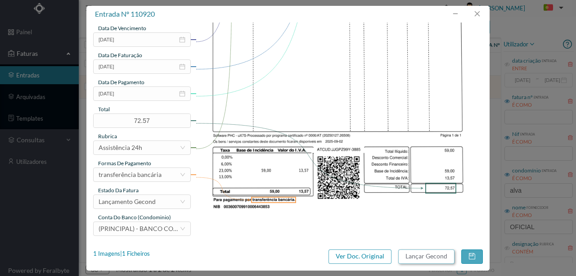
click at [413, 258] on button "Lançar Gecond" at bounding box center [426, 256] width 56 height 14
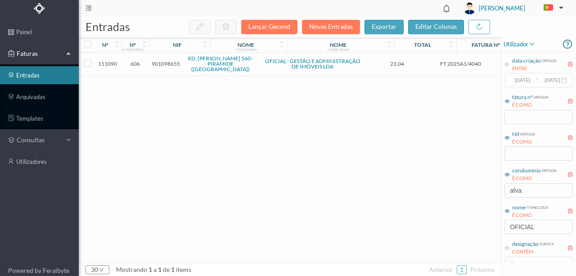
click at [167, 63] on span "901098655" at bounding box center [166, 63] width 28 height 7
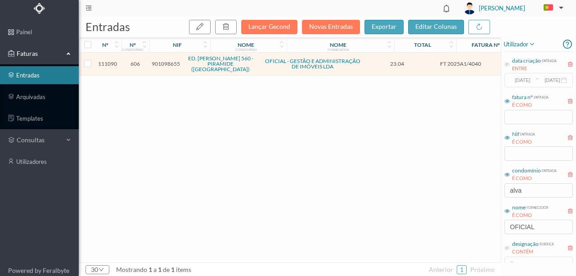
click at [167, 63] on span "901098655" at bounding box center [166, 63] width 28 height 7
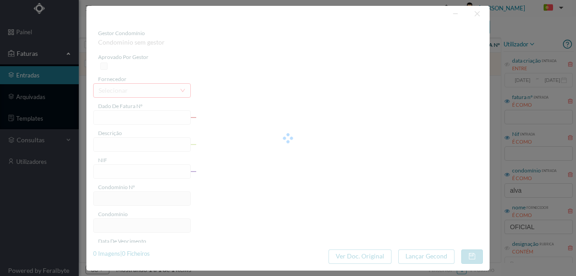
type input "FT 2025A1/4040"
type input "Expediente Geral 3º Trimestre"
type input "901098655"
type input "03-10-2025"
type input "[DATE]"
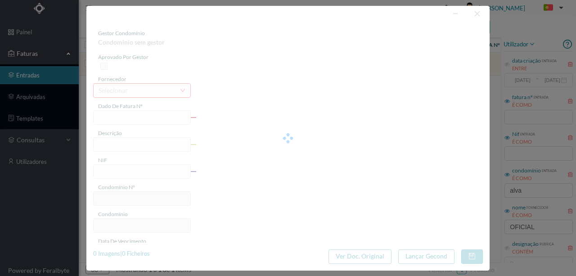
type input "[DATE]"
type input "23.04"
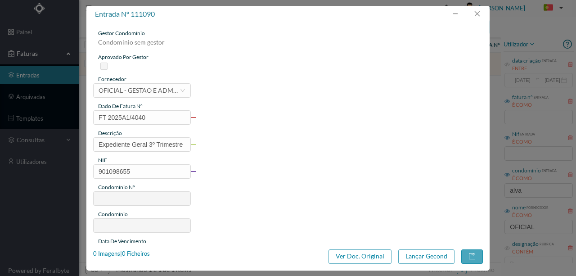
type input "606"
type input "ED. ALVARES CABRAL 560 - PIRAMIDE (VALONGO)"
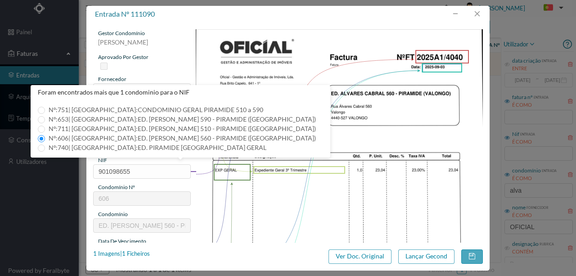
click at [231, 203] on img at bounding box center [340, 232] width 288 height 407
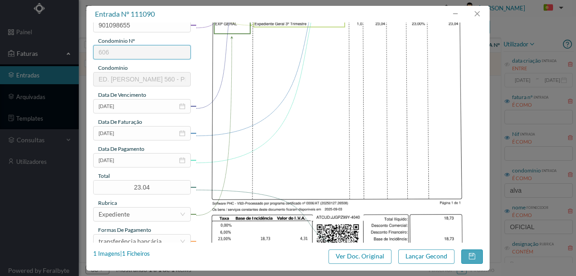
scroll to position [150, 0]
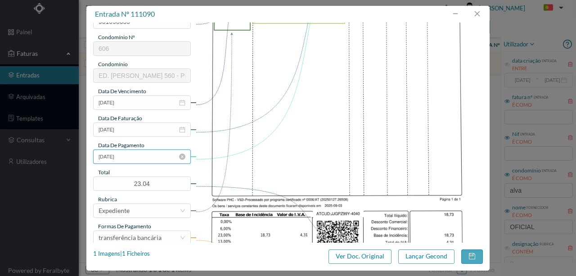
click at [145, 159] on input "[DATE]" at bounding box center [142, 156] width 98 height 14
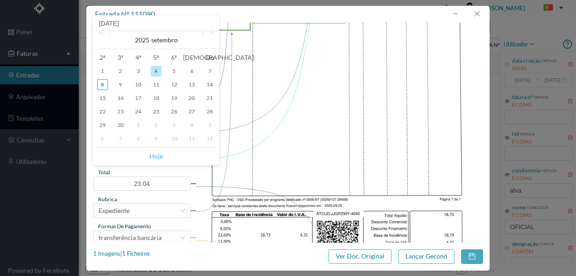
click at [154, 157] on link "Hoje" at bounding box center [156, 156] width 14 height 17
type input "2025-09-08"
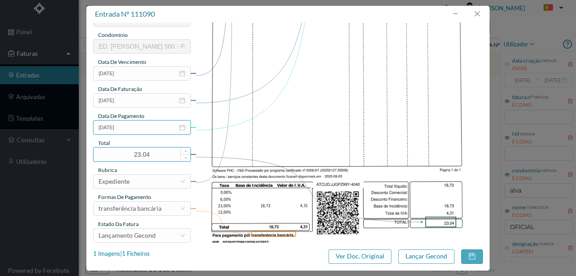
scroll to position [213, 0]
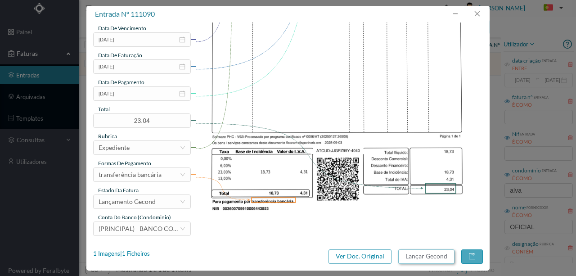
click at [412, 256] on button "Lançar Gecond" at bounding box center [426, 256] width 56 height 14
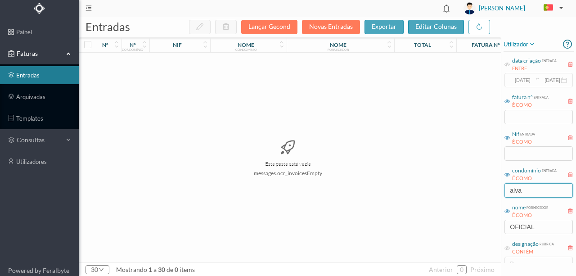
drag, startPoint x: 529, startPoint y: 187, endPoint x: 479, endPoint y: 188, distance: 50.4
click at [482, 190] on div "entradas Lançar Gecond Novas Entradas exportar editar colunas nº nº condomínio …" at bounding box center [327, 146] width 497 height 259
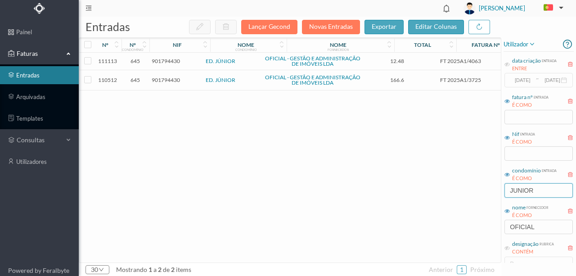
type input "JUNIOR"
click at [170, 82] on span "901794430" at bounding box center [166, 80] width 28 height 7
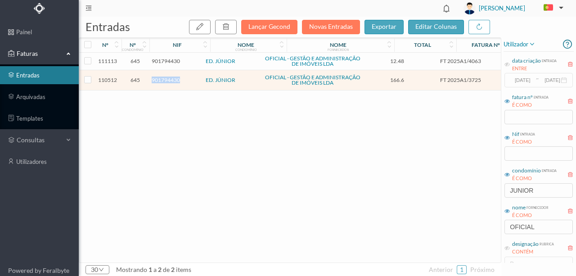
click at [170, 82] on span "901794430" at bounding box center [166, 80] width 28 height 7
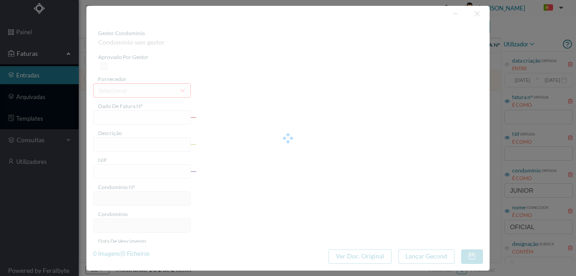
type input "FT 2025A1/3725"
type input "HONORARIOS Setembro de 2025"
type input "901794430"
type input "01-09-2025"
type input "2025-09-01"
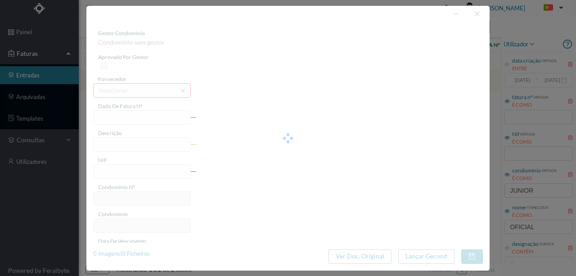
type input "2025-09-01"
type input "166.60"
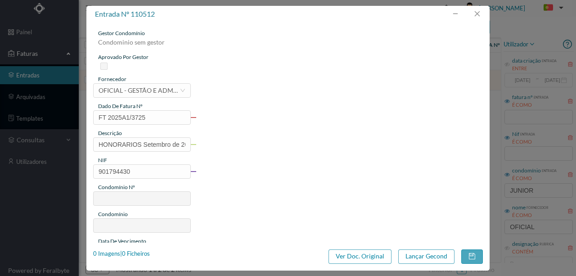
type input "645"
type input "ED. JÚNIOR"
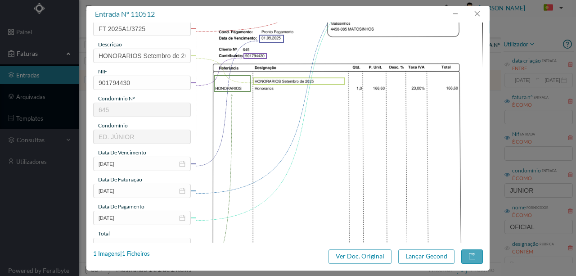
scroll to position [90, 0]
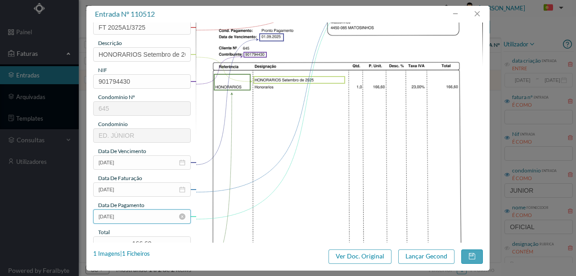
click at [151, 219] on input "2025-09-01" at bounding box center [142, 216] width 98 height 14
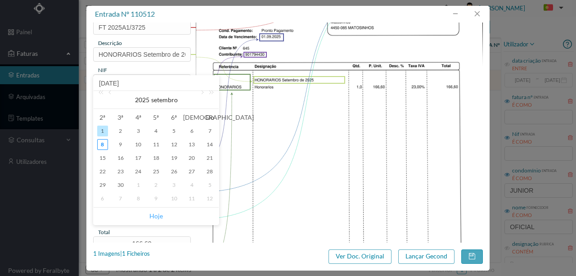
click at [157, 212] on link "Hoje" at bounding box center [156, 216] width 14 height 17
type input "2025-09-08"
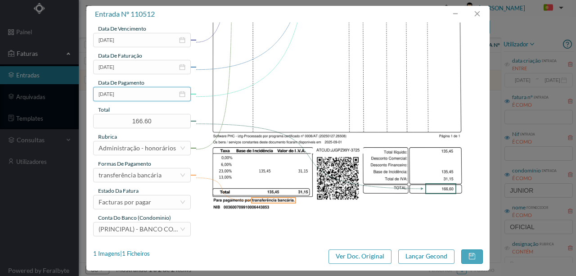
scroll to position [213, 0]
click at [149, 204] on div "Facturas por pagar" at bounding box center [125, 202] width 53 height 14
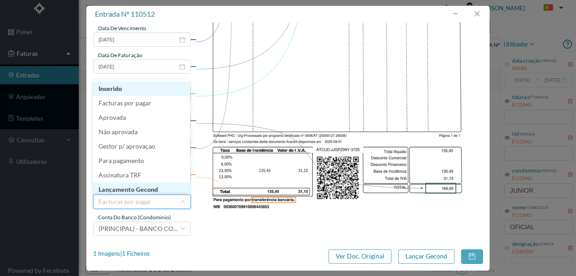
scroll to position [5, 0]
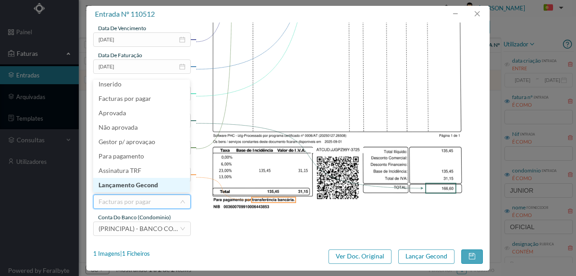
click at [149, 186] on li "Lançamento Gecond" at bounding box center [141, 185] width 97 height 14
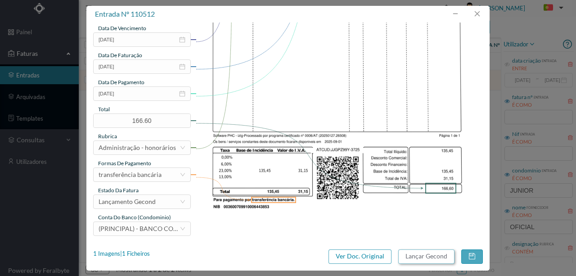
click at [418, 257] on button "Lançar Gecond" at bounding box center [426, 256] width 56 height 14
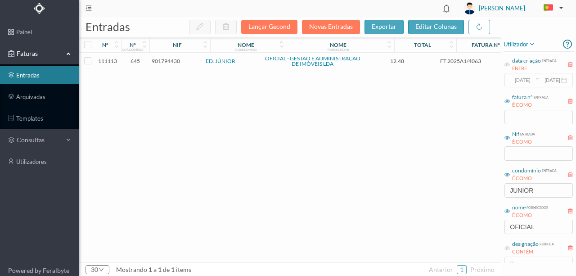
click at [172, 60] on span "901794430" at bounding box center [166, 61] width 28 height 7
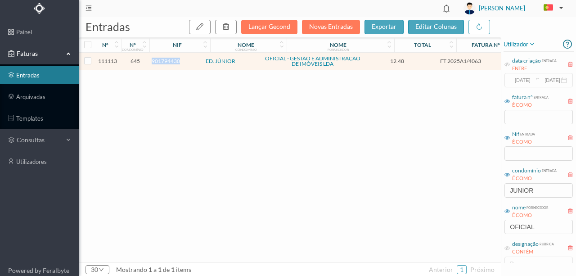
click at [172, 60] on span "901794430" at bounding box center [166, 61] width 28 height 7
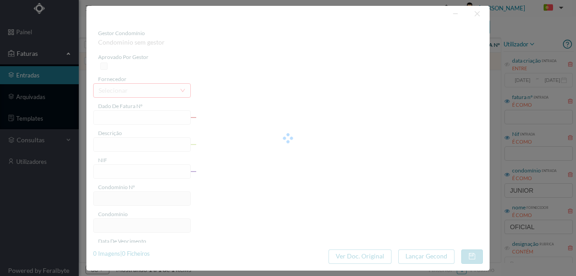
type input "FT 2025A1/4063"
type input "Expediente Geral 3º Trimestre"
type input "901794430"
type input "[DATE]"
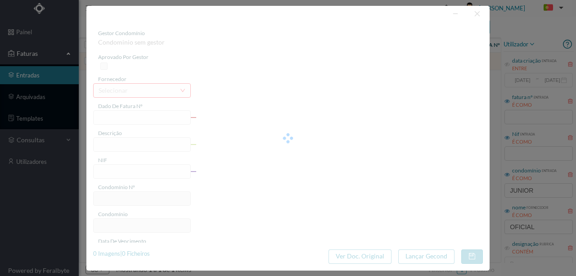
type input "[DATE]"
type input "12.48"
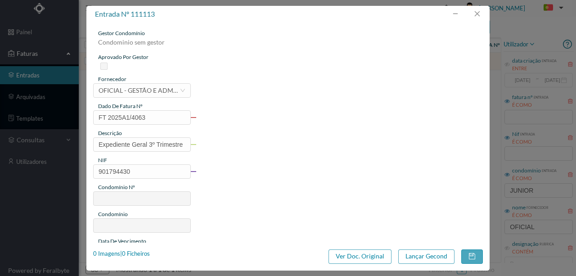
type input "645"
type input "ED. JÚNIOR"
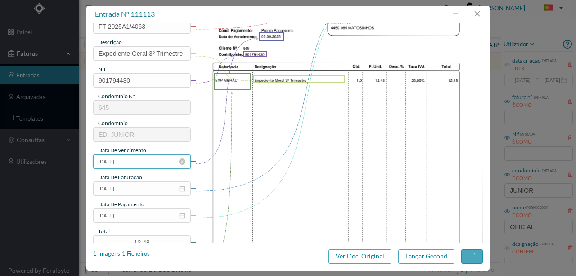
scroll to position [120, 0]
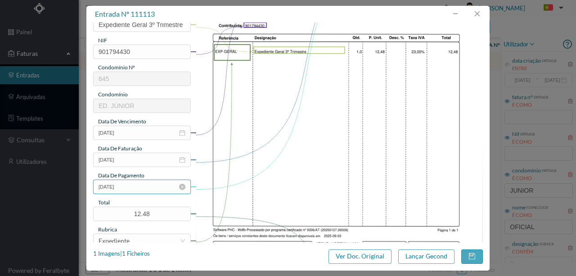
click at [145, 186] on input "[DATE]" at bounding box center [142, 187] width 98 height 14
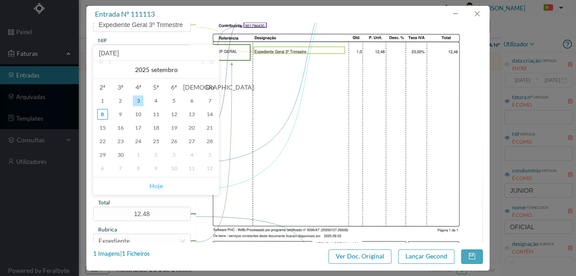
click at [154, 187] on link "Hoje" at bounding box center [156, 185] width 14 height 17
type input "2025-09-08"
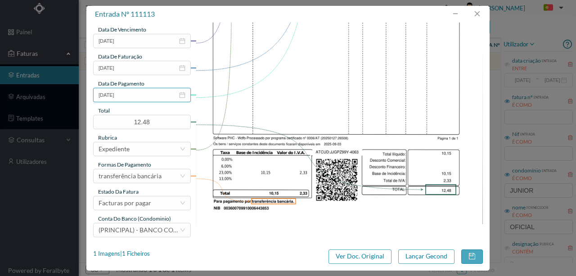
scroll to position [213, 0]
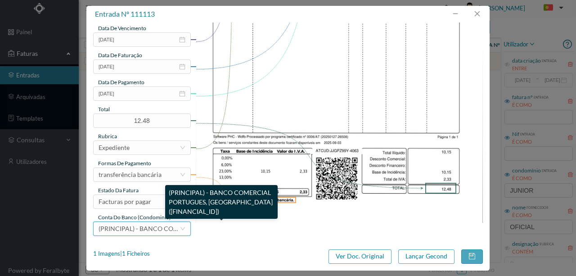
click at [140, 230] on span "(PRINCIPAL) - BANCO COMERCIAL PORTUGUES, SA (PT50 003300004536875677505)" at bounding box center [228, 229] width 259 height 8
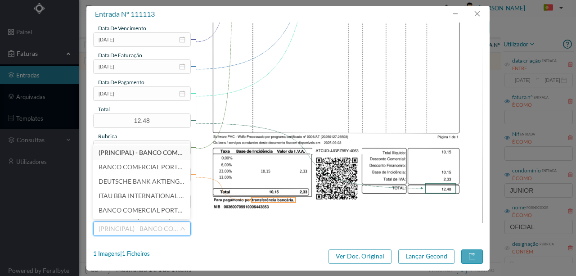
click at [267, 229] on div "gestor condomínio Joana Laroca aprovado por gestor fornecedor selecionar OFICIA…" at bounding box center [288, 26] width 390 height 420
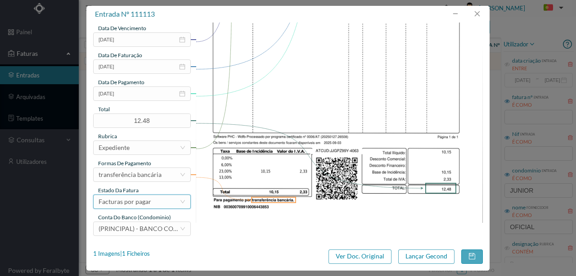
click at [140, 201] on div "Facturas por pagar" at bounding box center [125, 202] width 53 height 14
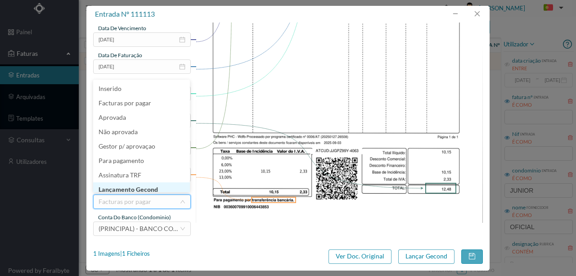
scroll to position [5, 0]
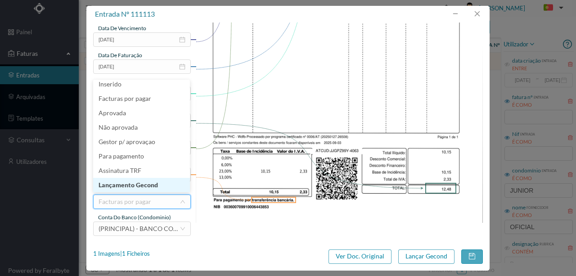
click at [141, 185] on li "Lançamento Gecond" at bounding box center [141, 185] width 97 height 14
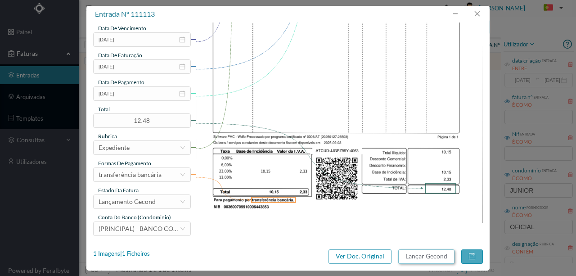
click at [407, 259] on button "Lançar Gecond" at bounding box center [426, 256] width 56 height 14
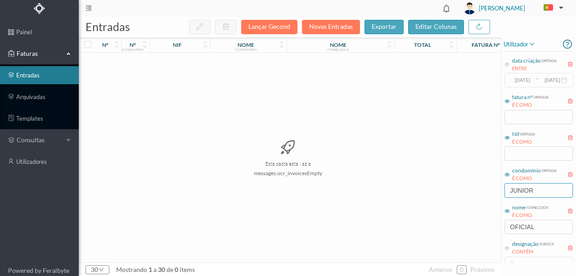
drag, startPoint x: 524, startPoint y: 191, endPoint x: 462, endPoint y: 199, distance: 62.7
click at [462, 199] on div "entradas Lançar Gecond Novas Entradas exportar editar colunas nº nº condomínio …" at bounding box center [327, 146] width 497 height 259
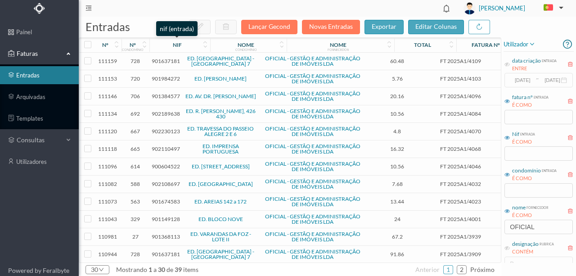
click at [175, 45] on div "nif" at bounding box center [177, 44] width 9 height 7
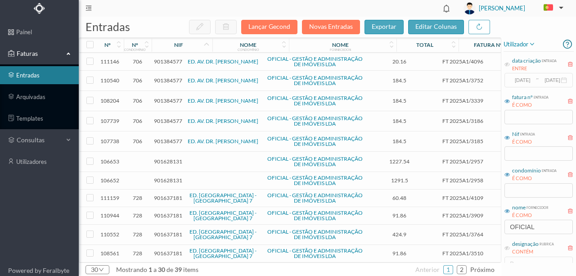
scroll to position [240, 0]
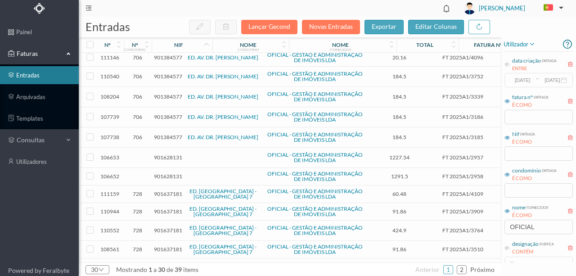
click at [170, 154] on span "901628131" at bounding box center [168, 157] width 28 height 7
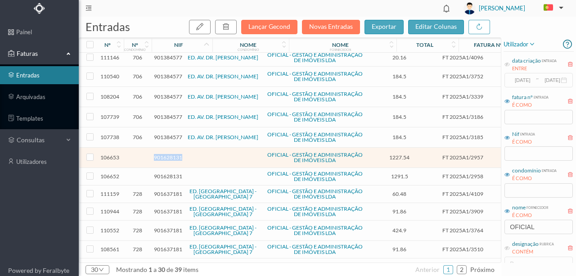
click at [170, 154] on span "901628131" at bounding box center [168, 157] width 28 height 7
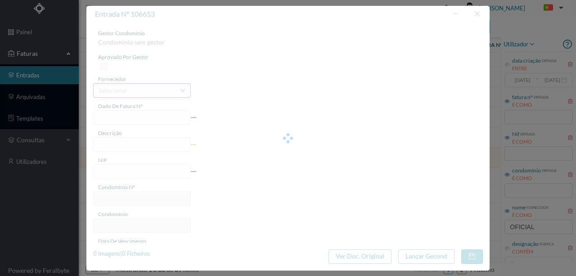
type input "FT 2025A1/2957"
type input "HONORARIOS Julho de 2025"
type input "901628131"
type input "10-07-2025"
type input "2025-07-10"
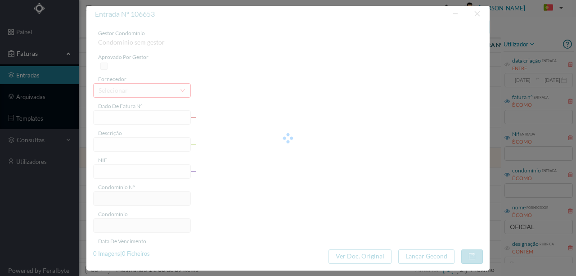
type input "2025-07-10"
type input "1227.54"
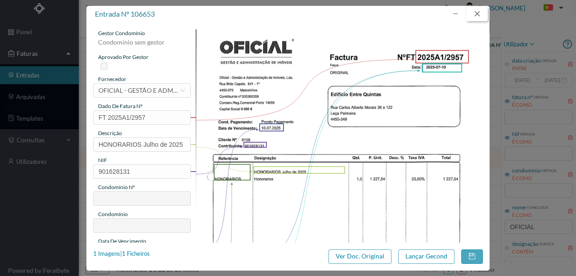
click at [479, 16] on button "button" at bounding box center [477, 14] width 22 height 14
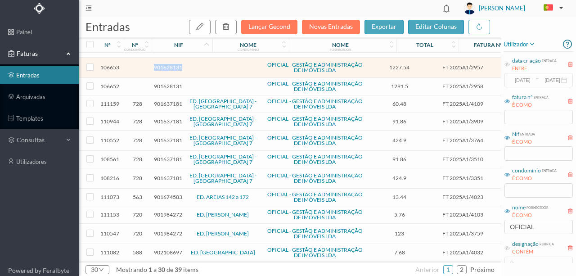
scroll to position [343, 0]
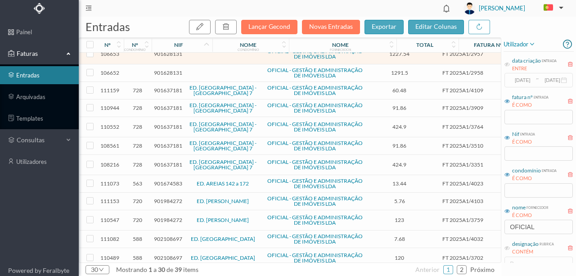
click at [170, 180] on span "901674583" at bounding box center [168, 183] width 28 height 7
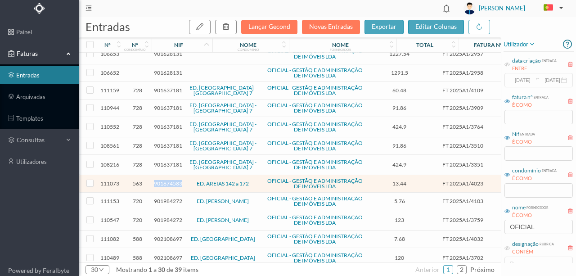
click at [170, 180] on span "901674583" at bounding box center [168, 183] width 28 height 7
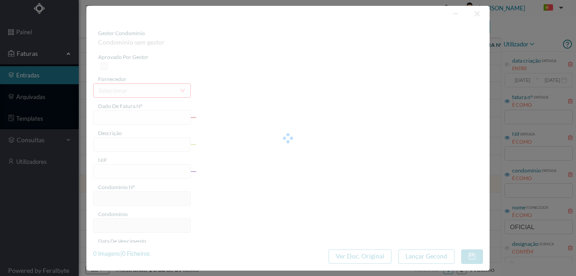
type input "FT 2025A1/4023"
type input "Expediente Geral 3º Trimestre"
type input "901674583"
type input "[DATE]"
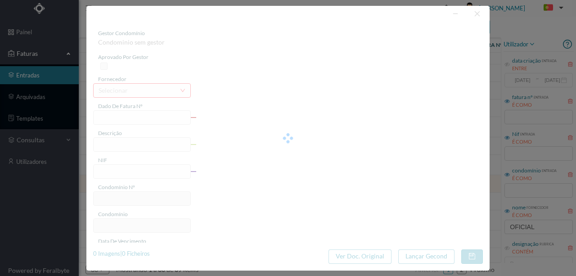
type input "[DATE]"
type input "13.44"
type input "563"
type input "ED. [PERSON_NAME] 142 a 172"
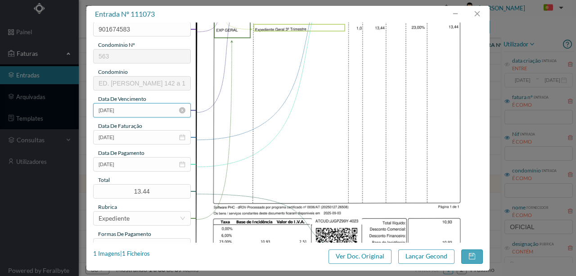
scroll to position [153, 0]
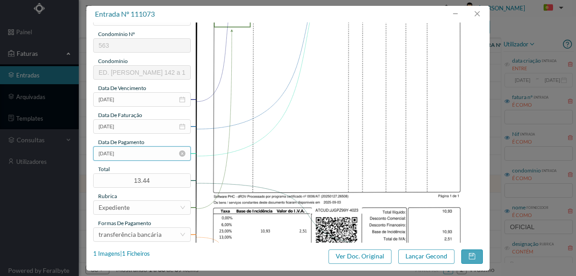
click at [149, 156] on input "[DATE]" at bounding box center [142, 153] width 98 height 14
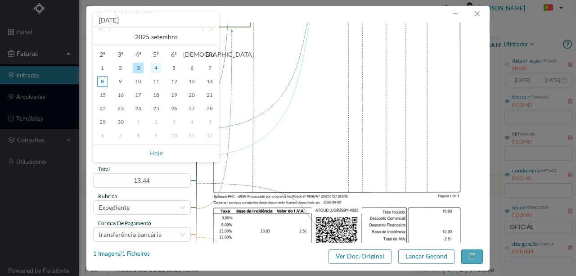
click at [155, 68] on div "4" at bounding box center [156, 68] width 11 height 11
type input "[DATE]"
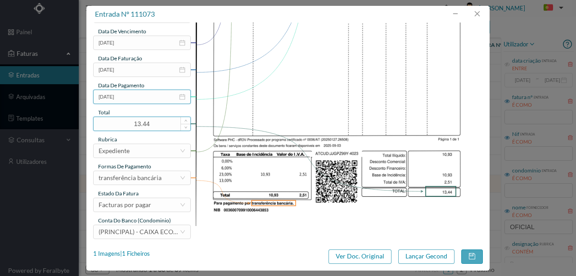
scroll to position [213, 0]
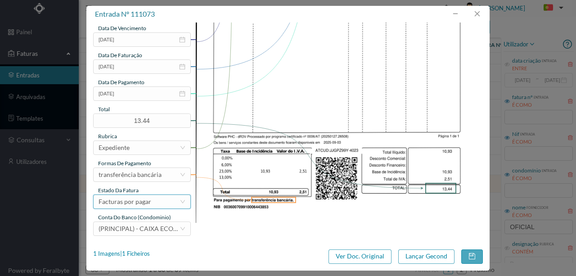
click at [151, 203] on div "Facturas por pagar" at bounding box center [139, 202] width 81 height 14
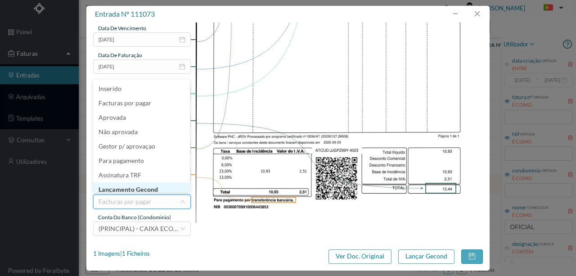
scroll to position [5, 0]
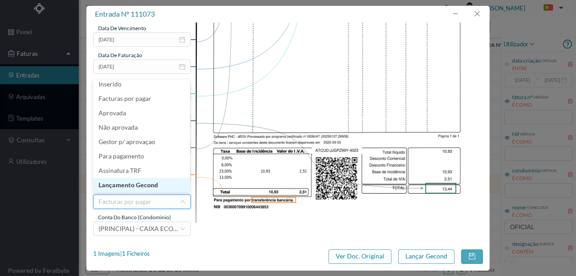
click at [148, 187] on li "Lançamento Gecond" at bounding box center [141, 185] width 97 height 14
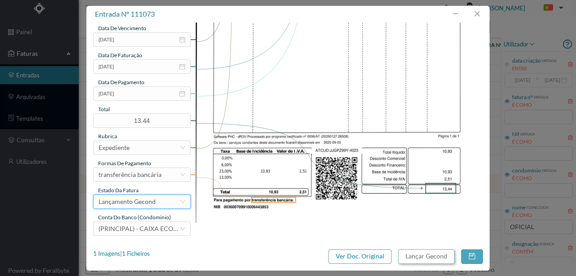
click at [413, 257] on button "Lançar Gecond" at bounding box center [426, 256] width 56 height 14
click at [350, 191] on img at bounding box center [340, 19] width 288 height 407
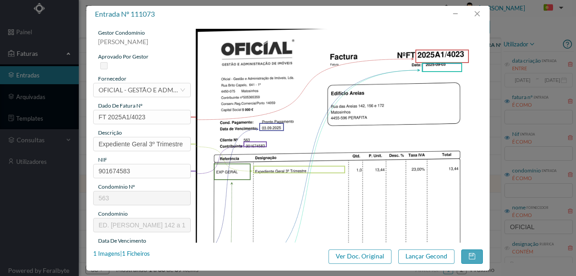
scroll to position [0, 0]
click at [480, 14] on button "button" at bounding box center [477, 14] width 22 height 14
